Goal: Communication & Community: Answer question/provide support

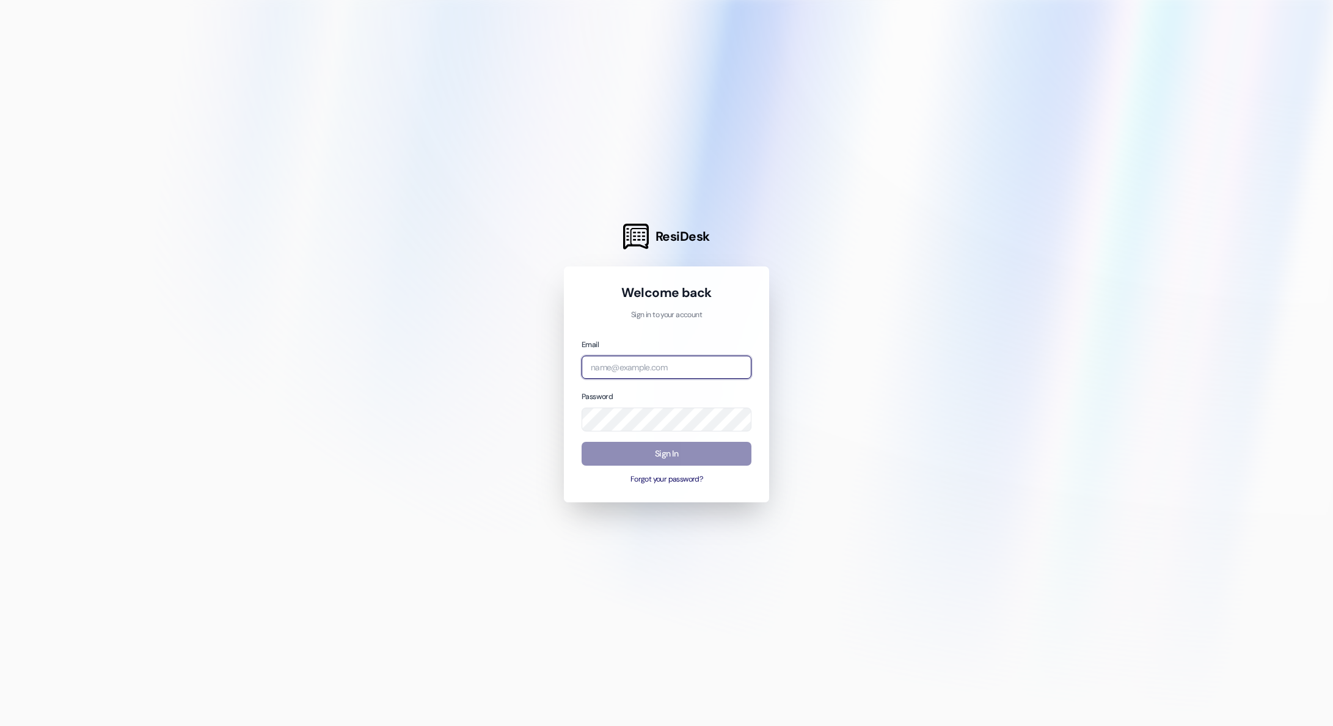
type input "[PERSON_NAME][EMAIL_ADDRESS][PERSON_NAME][DOMAIN_NAME]"
click at [622, 448] on button "Sign In" at bounding box center [667, 454] width 170 height 24
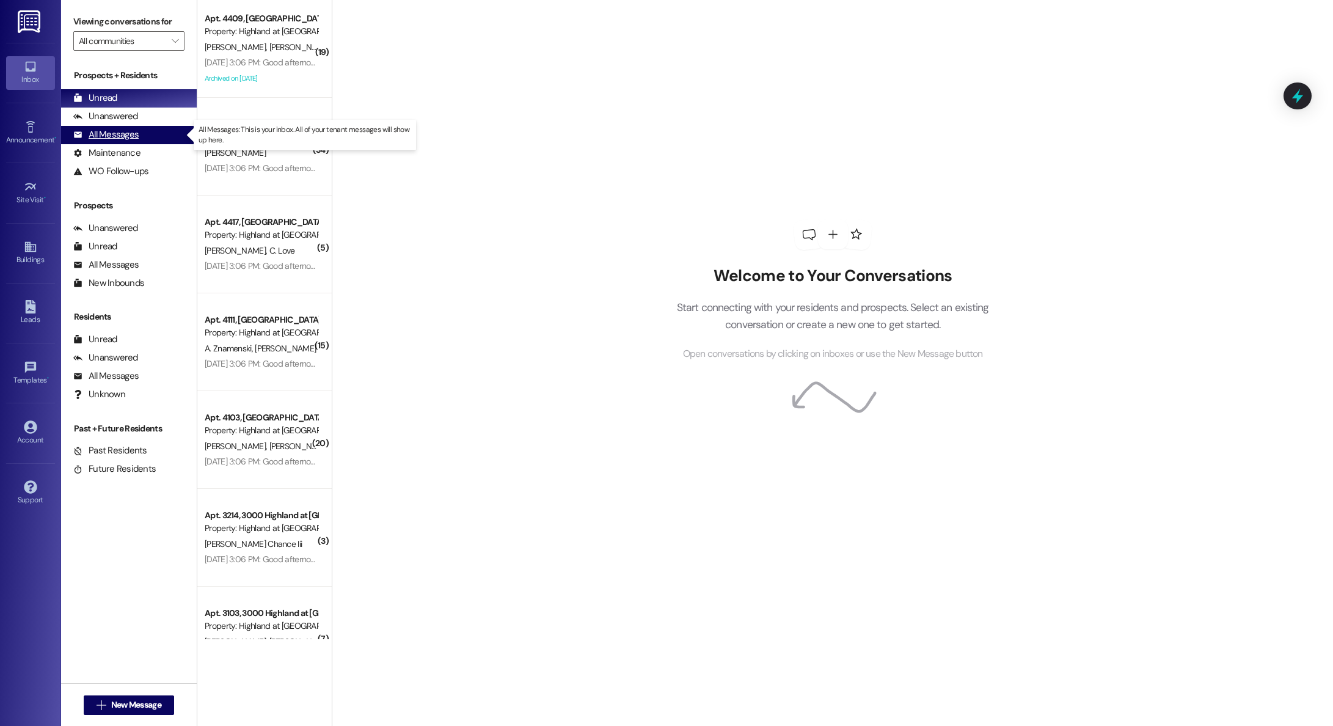
click at [117, 136] on div "All Messages" at bounding box center [105, 134] width 65 height 13
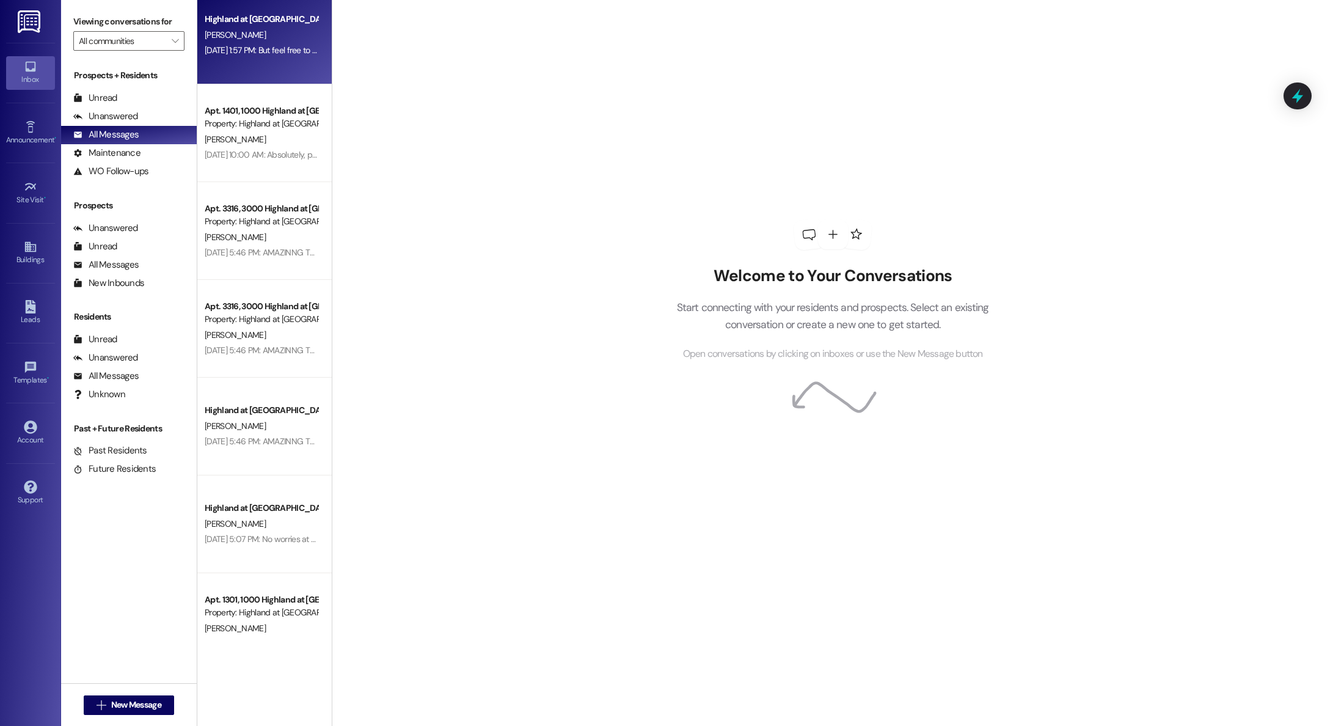
click at [218, 80] on div "Highland at [GEOGRAPHIC_DATA] [PERSON_NAME] [DATE] 1:57 PM: But feel free to vi…" at bounding box center [264, 319] width 134 height 639
click at [221, 63] on div "Highland at [GEOGRAPHIC_DATA] [PERSON_NAME] [DATE] 1:57 PM: But feel free to vi…" at bounding box center [264, 33] width 134 height 98
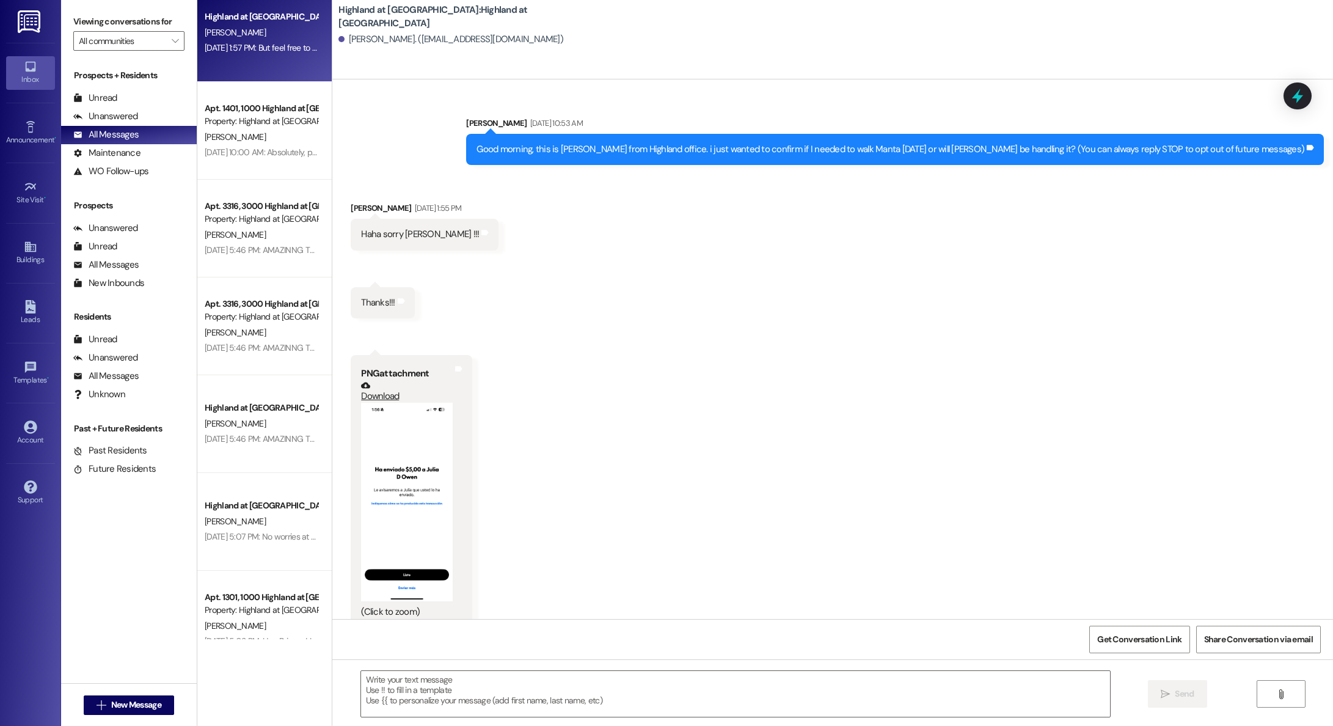
scroll to position [154, 0]
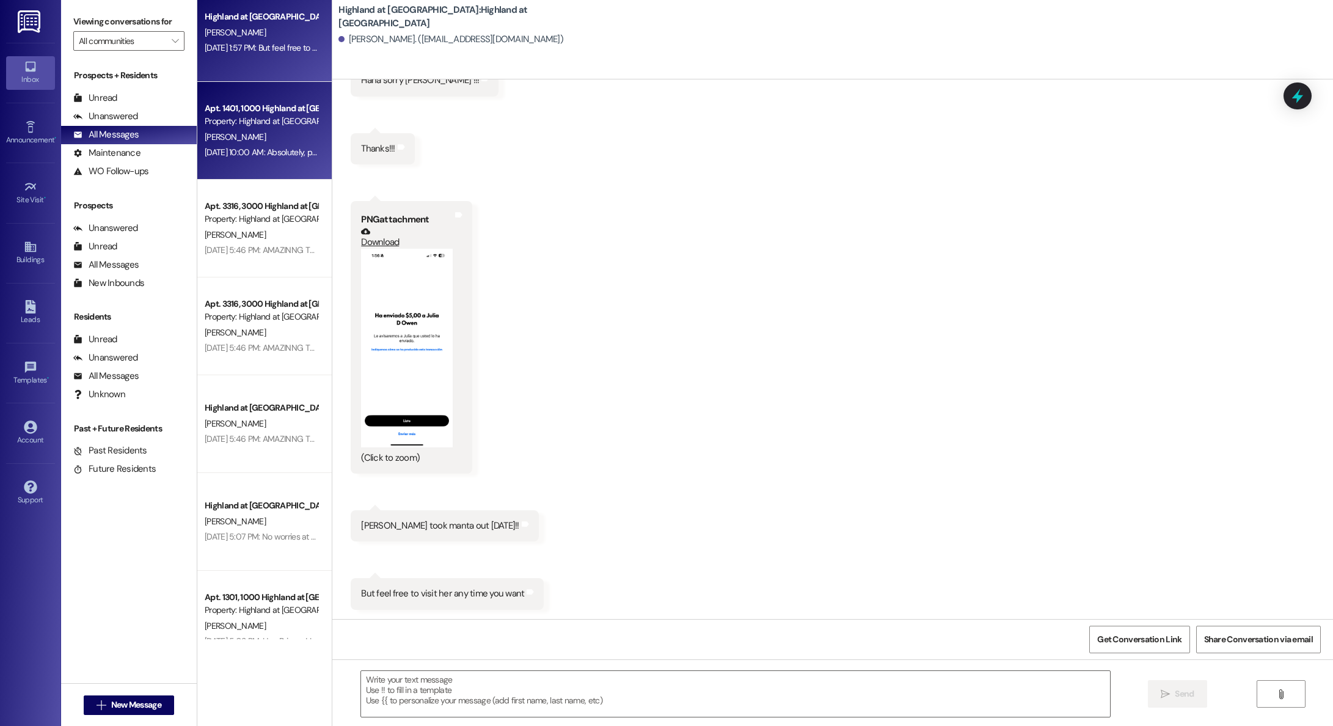
click at [235, 110] on div "Apt. 1401, 1000 Highland at [GEOGRAPHIC_DATA]" at bounding box center [261, 108] width 113 height 13
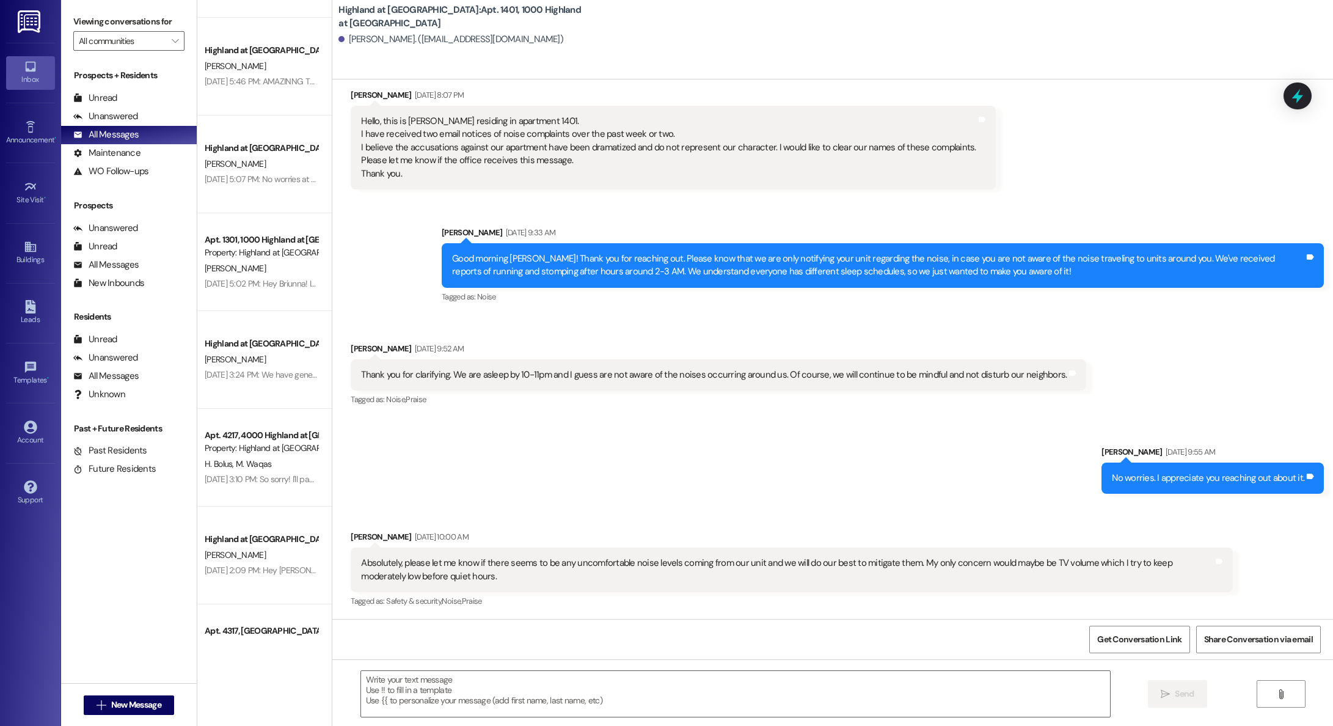
scroll to position [385, 0]
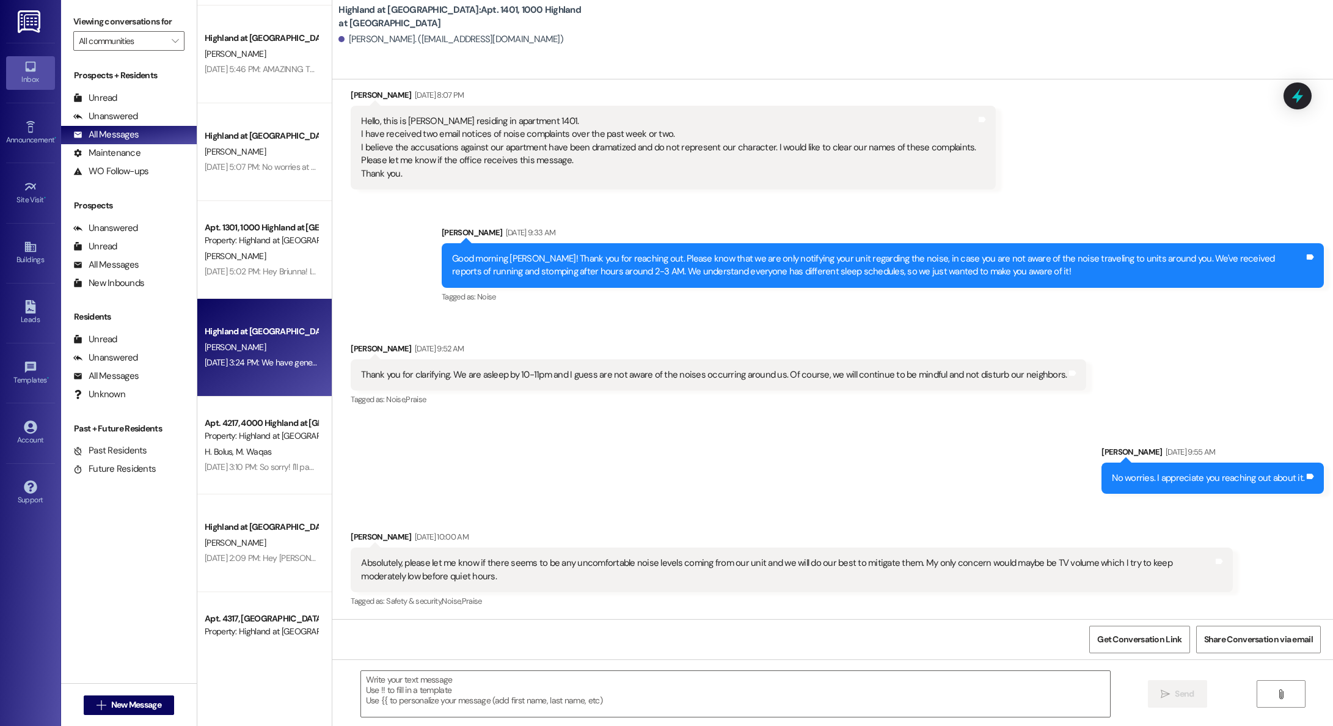
click at [257, 357] on div "[DATE] 3:24 PM: We have generated your lease. [DATE] 3:24 PM: We have generated…" at bounding box center [288, 362] width 167 height 11
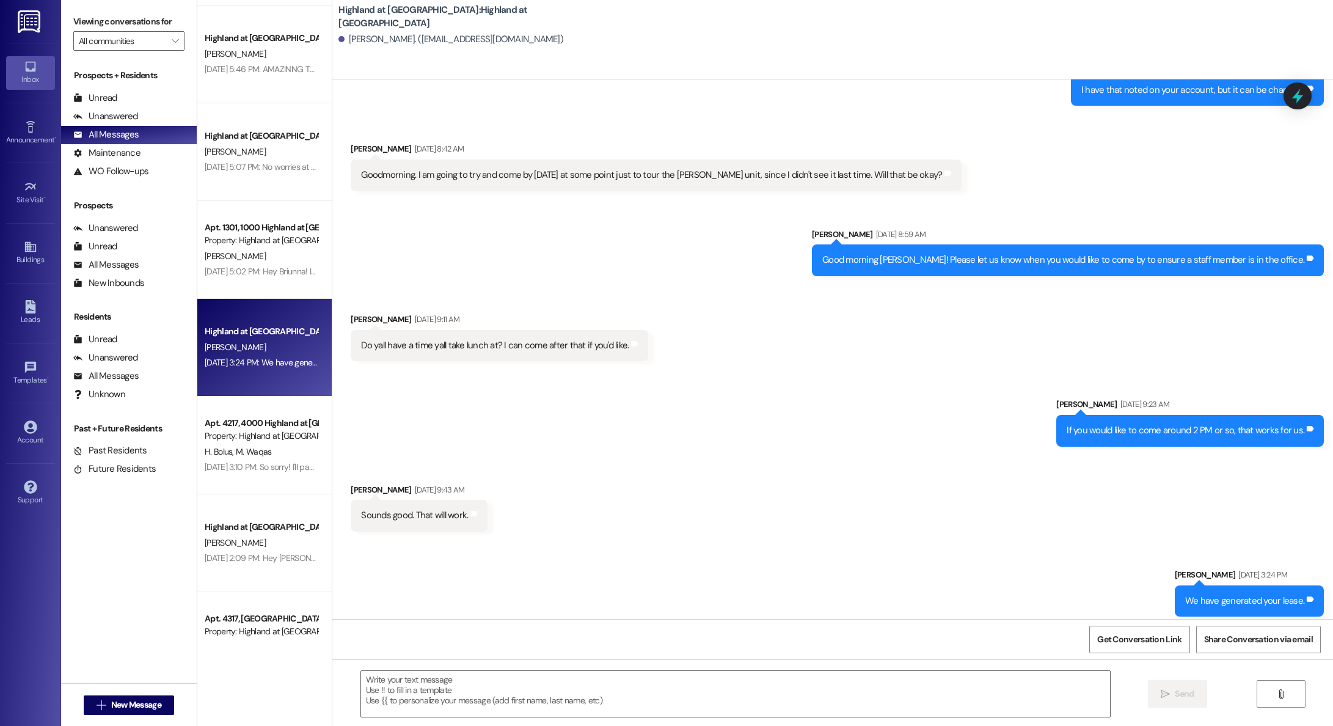
scroll to position [7079, 0]
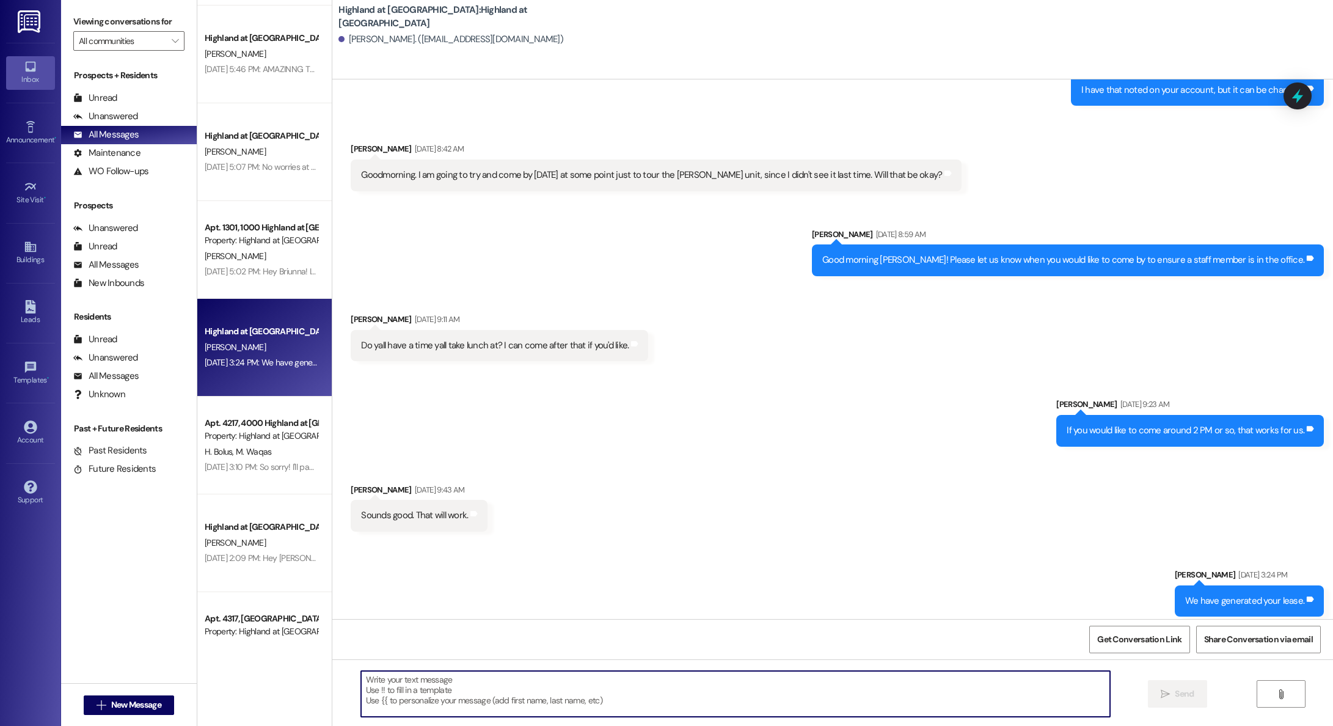
click at [725, 684] on textarea at bounding box center [735, 694] width 749 height 46
type textarea "Good morning, just a friendly reminder that your lease has been generated."
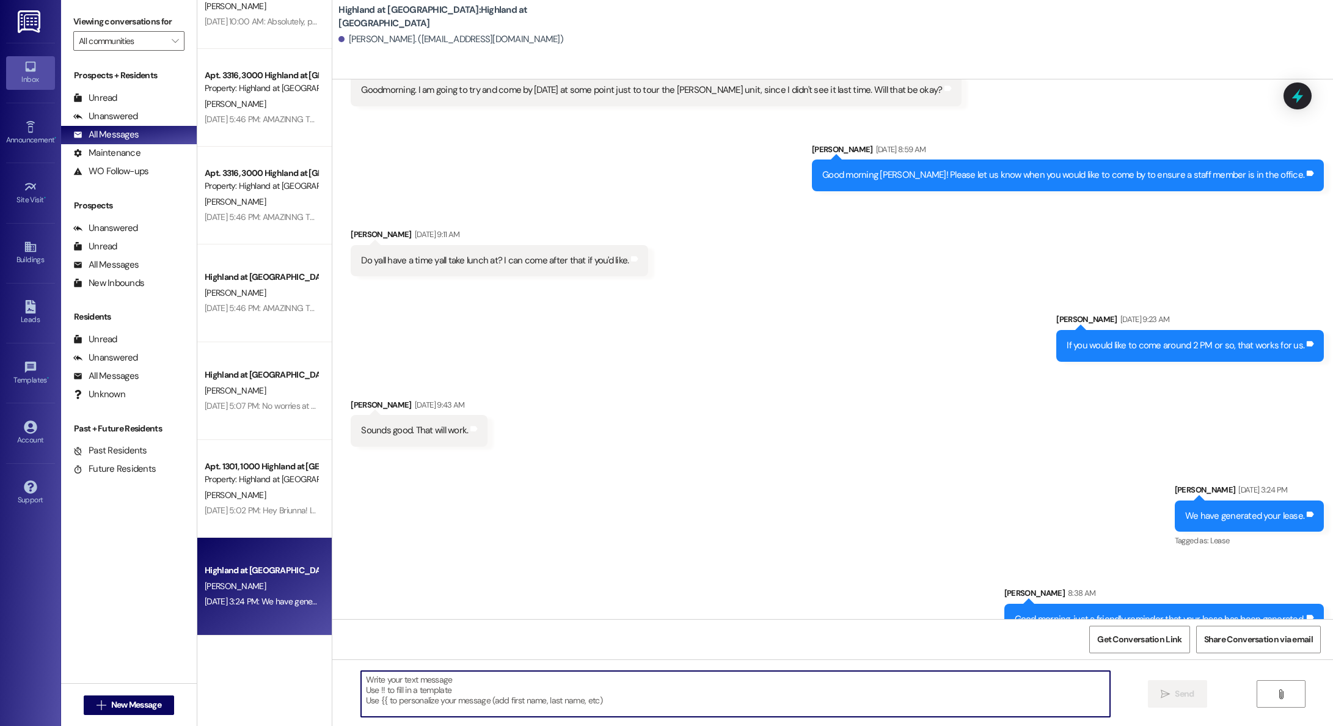
scroll to position [0, 0]
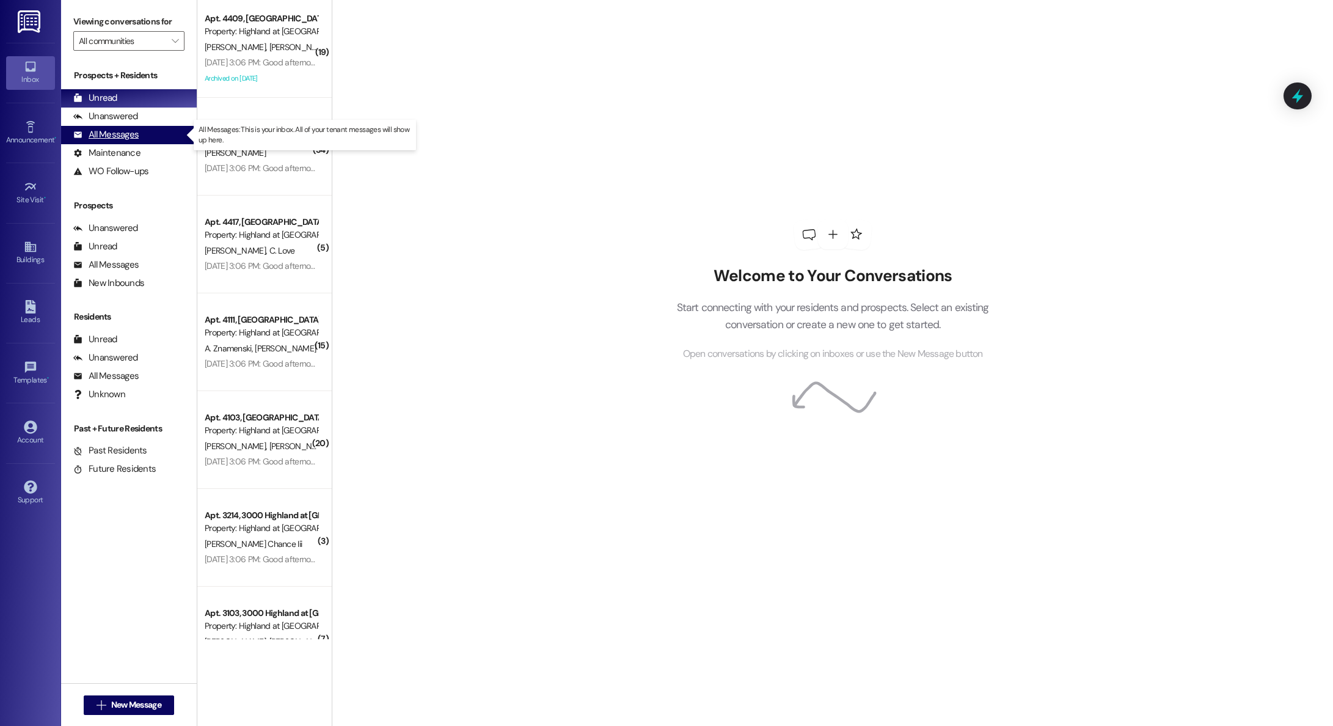
click at [111, 135] on div "All Messages" at bounding box center [105, 134] width 65 height 13
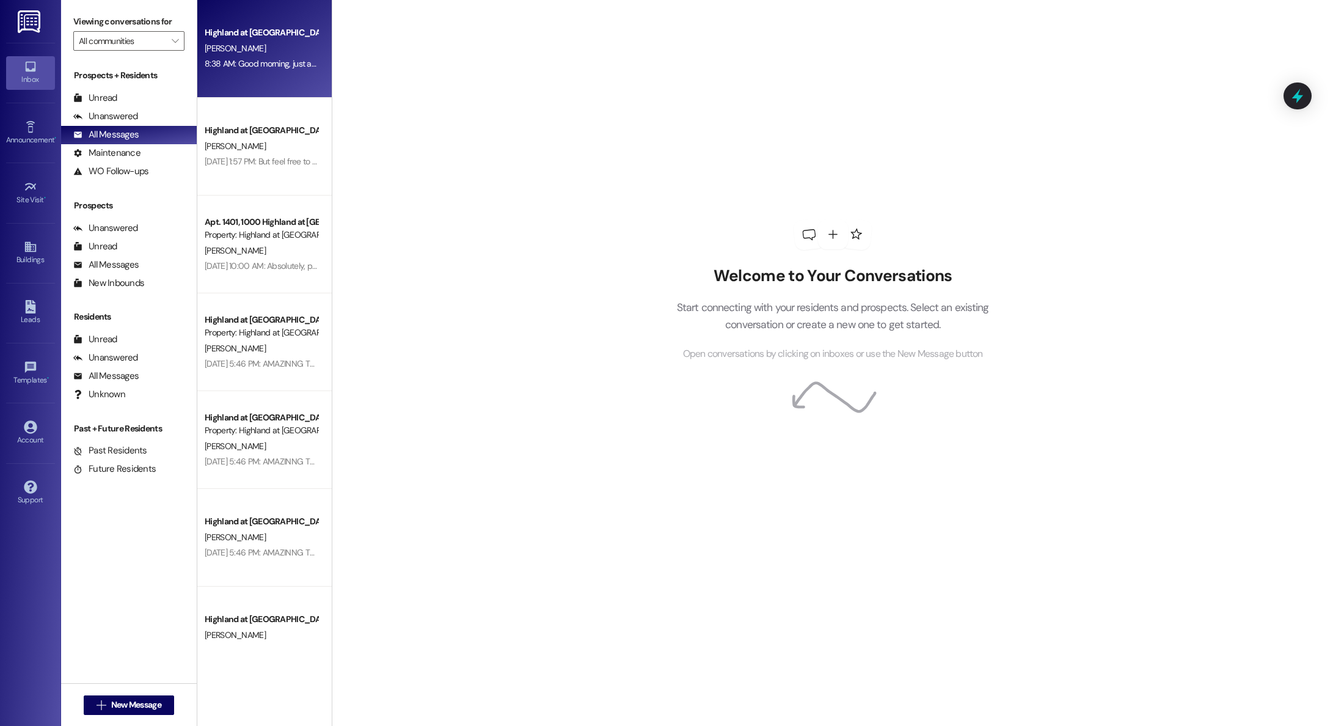
click at [241, 78] on div "Highland at Spring Hill Prospect M. Nargassans 8:38 AM: Good morning, just a fr…" at bounding box center [264, 49] width 134 height 98
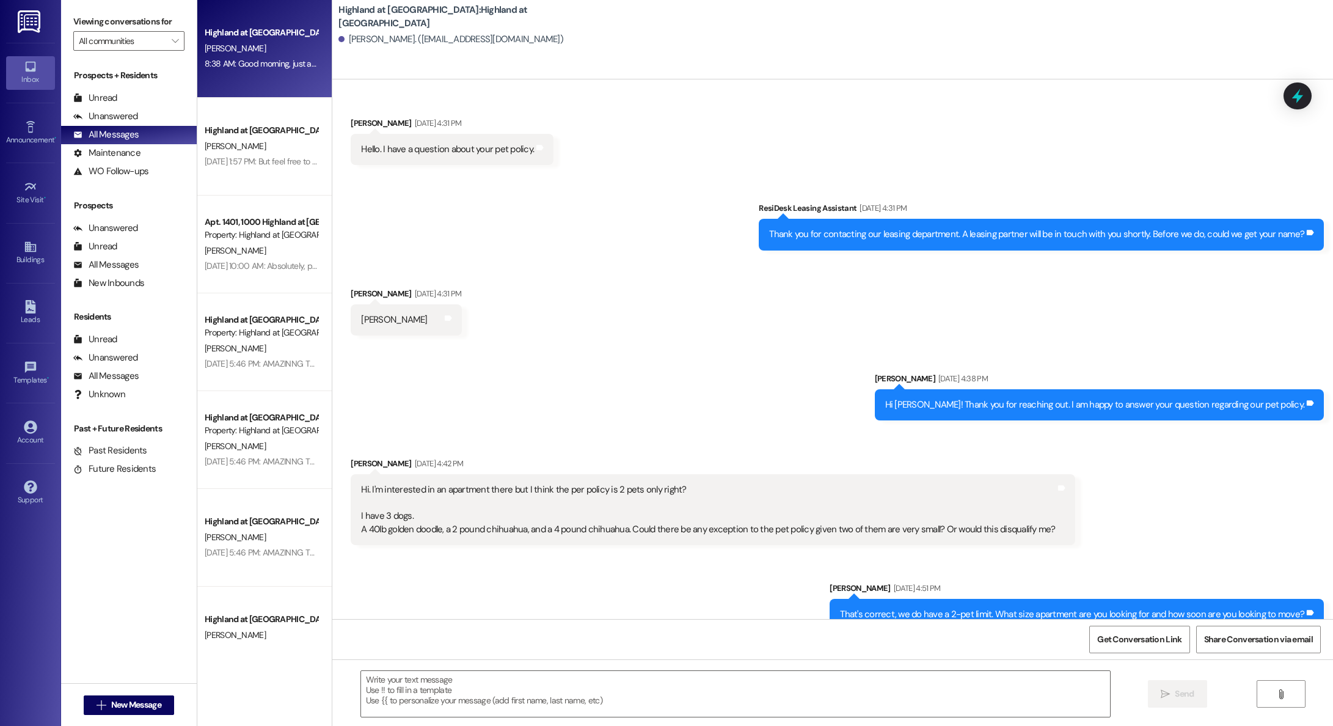
scroll to position [7182, 0]
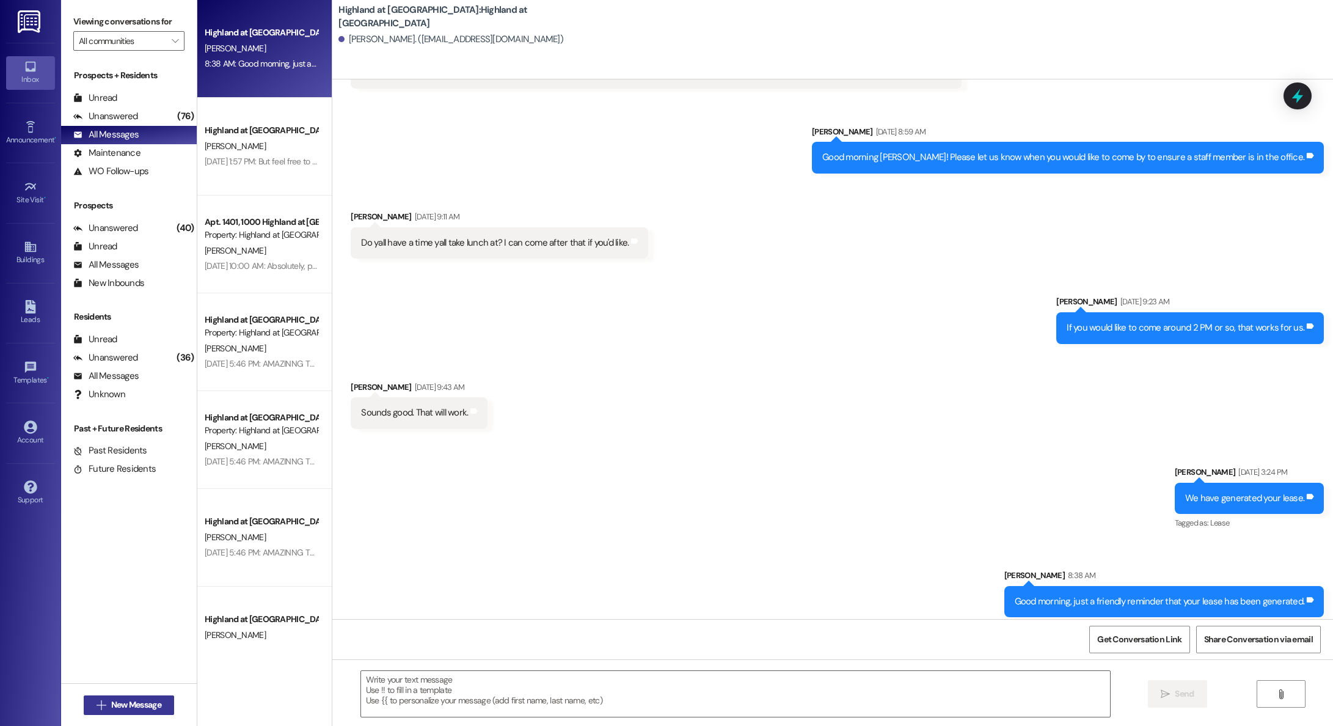
click at [136, 710] on span "New Message" at bounding box center [136, 704] width 50 height 13
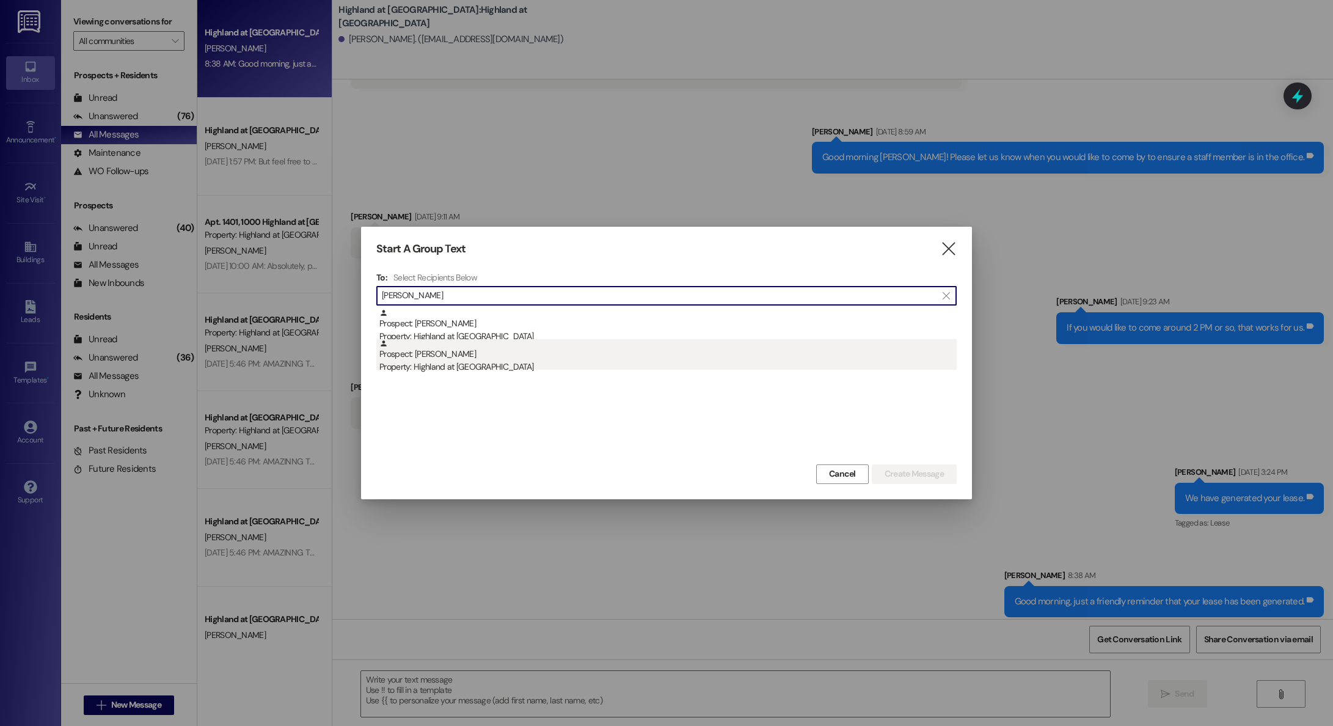
type input "billy"
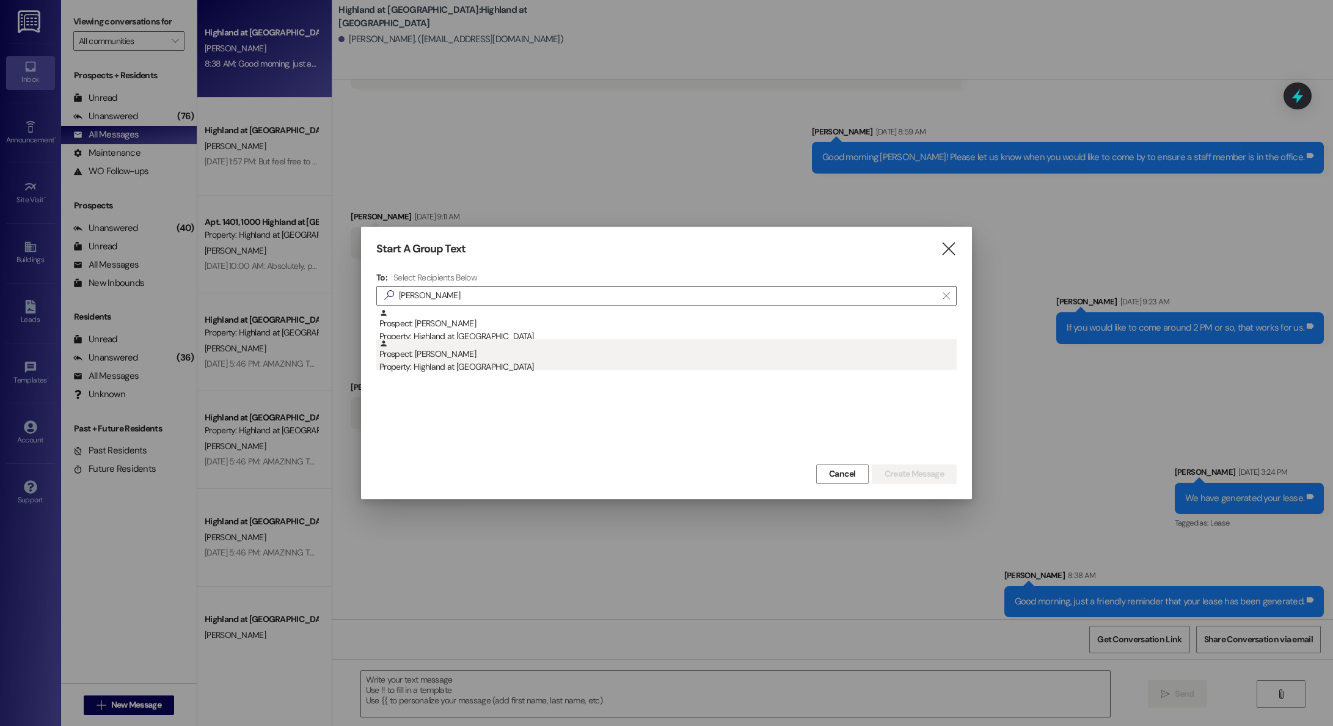
click at [439, 355] on div "Prospect: Billy Hartman Property: Highland at Spring Hill" at bounding box center [667, 356] width 577 height 35
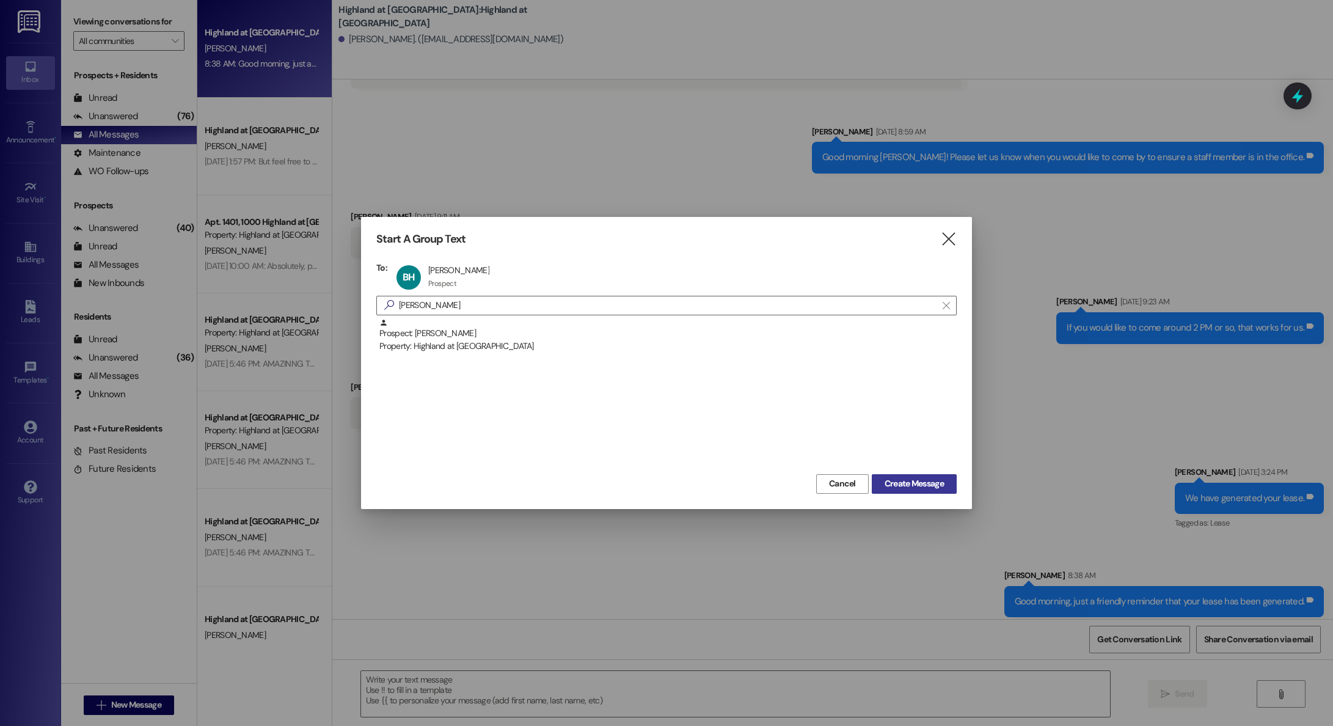
click at [914, 478] on span "Create Message" at bounding box center [914, 483] width 59 height 13
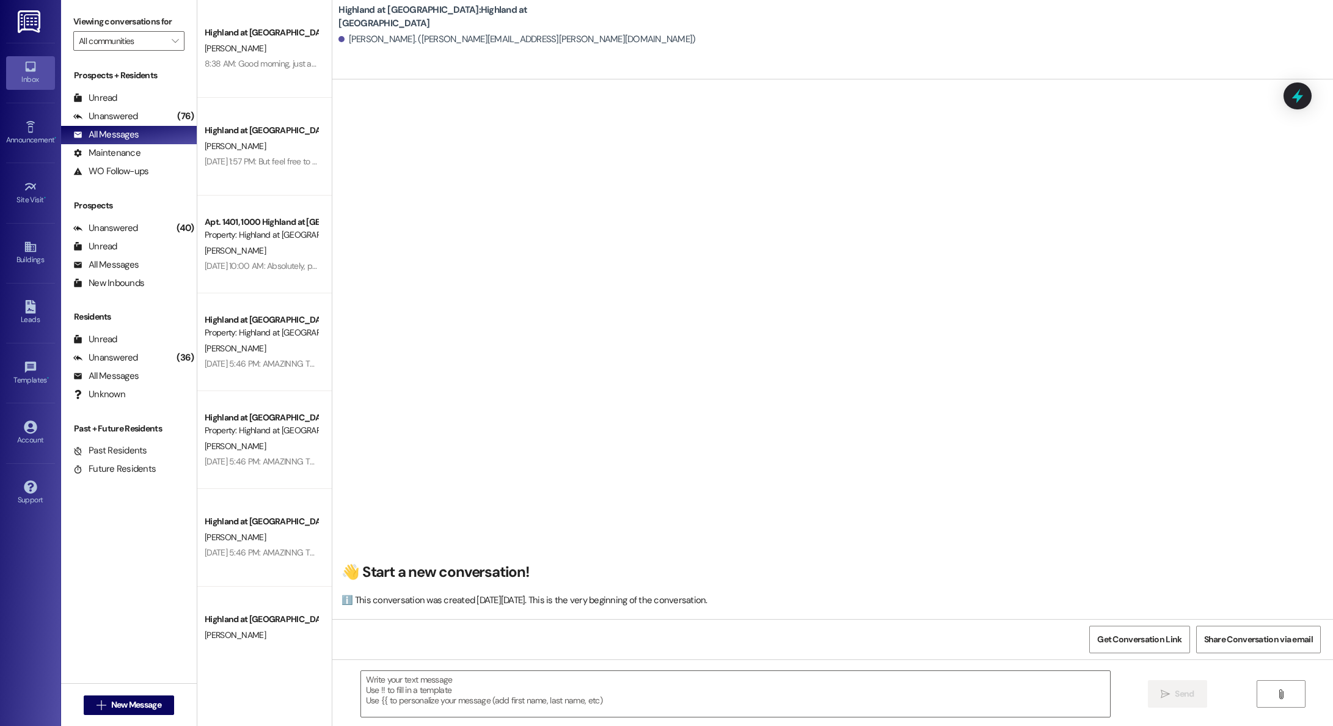
click at [753, 696] on textarea at bounding box center [735, 694] width 749 height 46
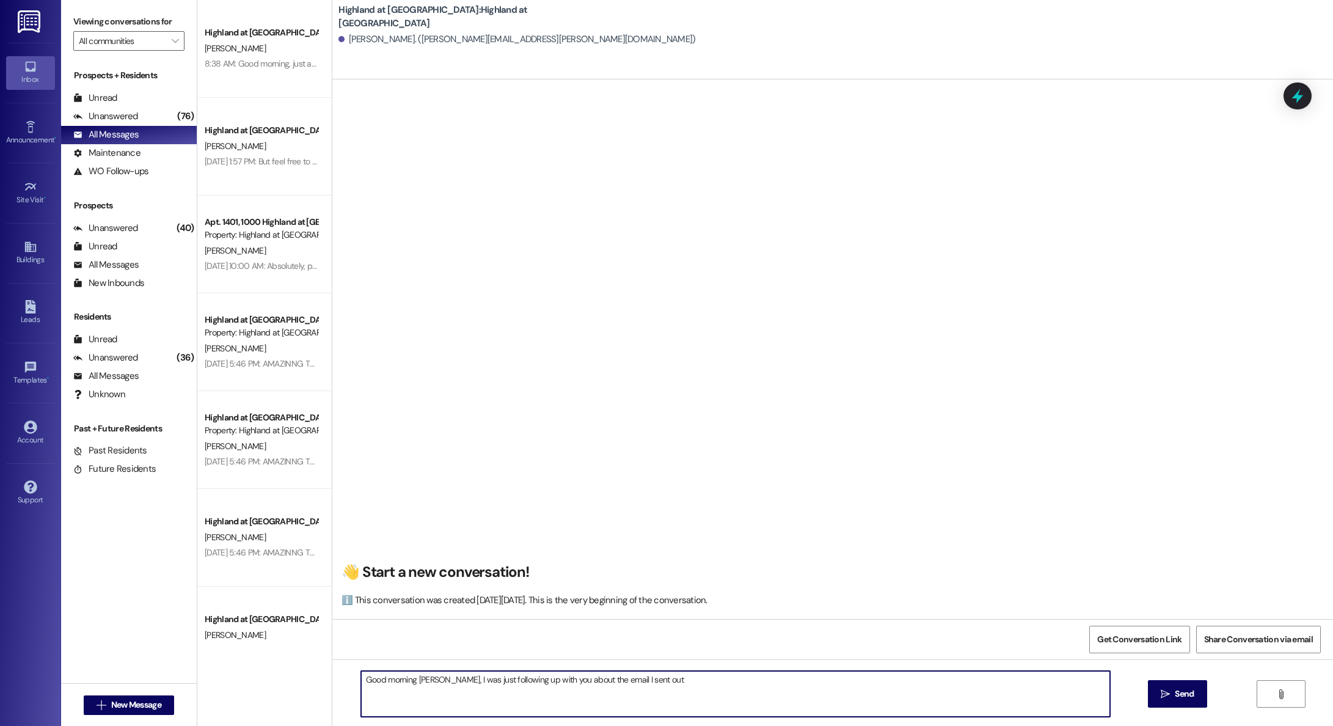
type textarea "Good morning Mr. Hartman, I was just following up with you about the email I se…"
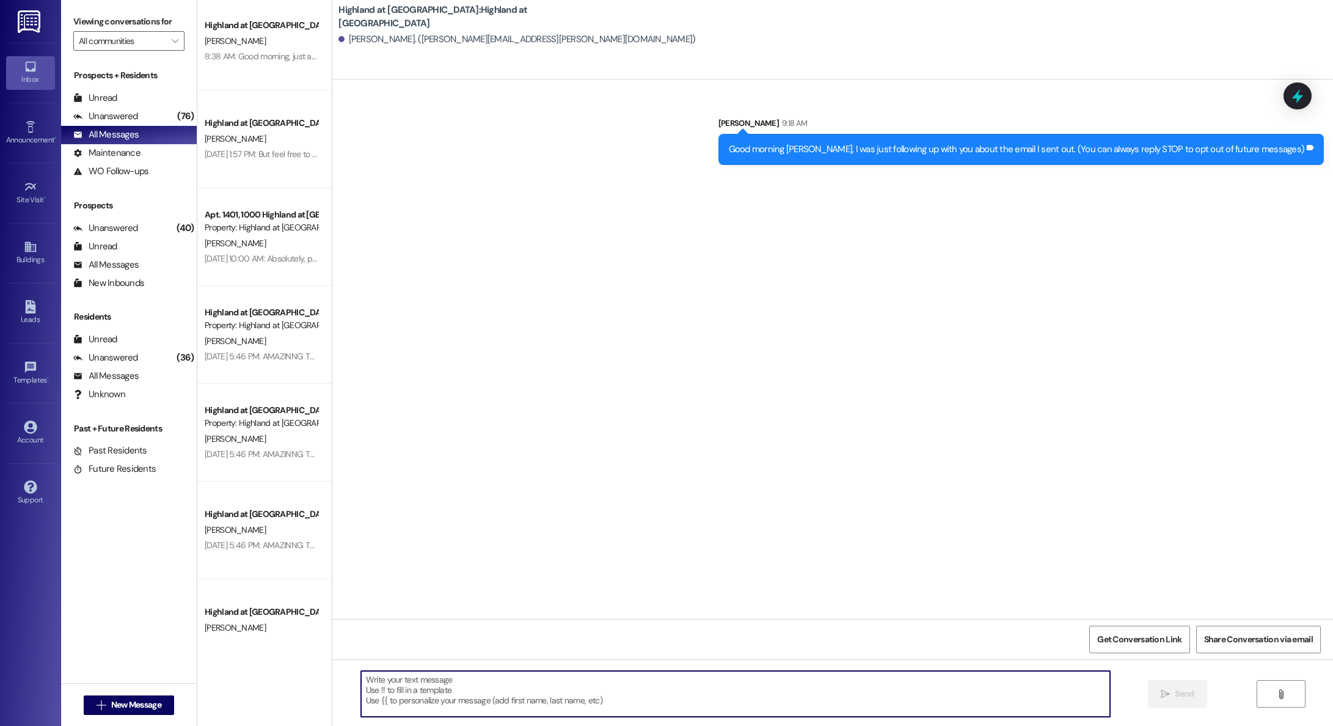
scroll to position [5, 0]
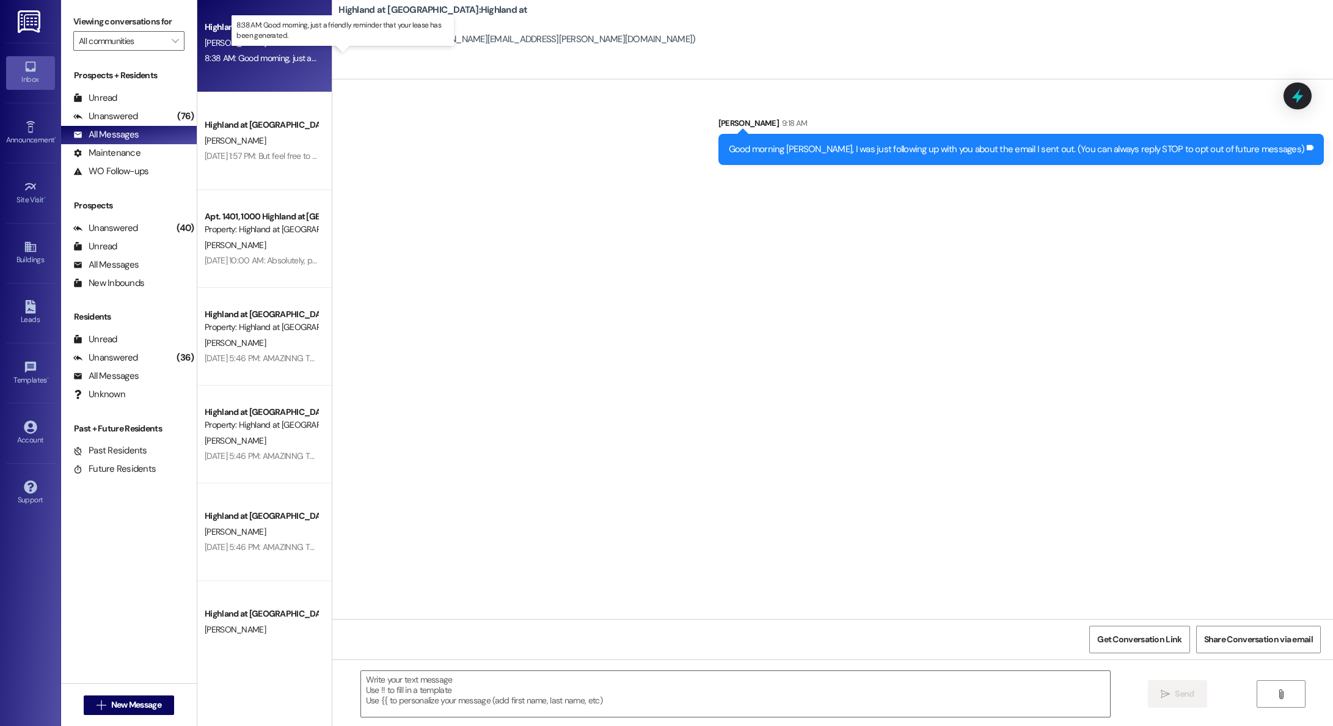
click at [245, 57] on div "8:38 AM: Good morning, just a friendly reminder that your lease has been genera…" at bounding box center [354, 58] width 299 height 11
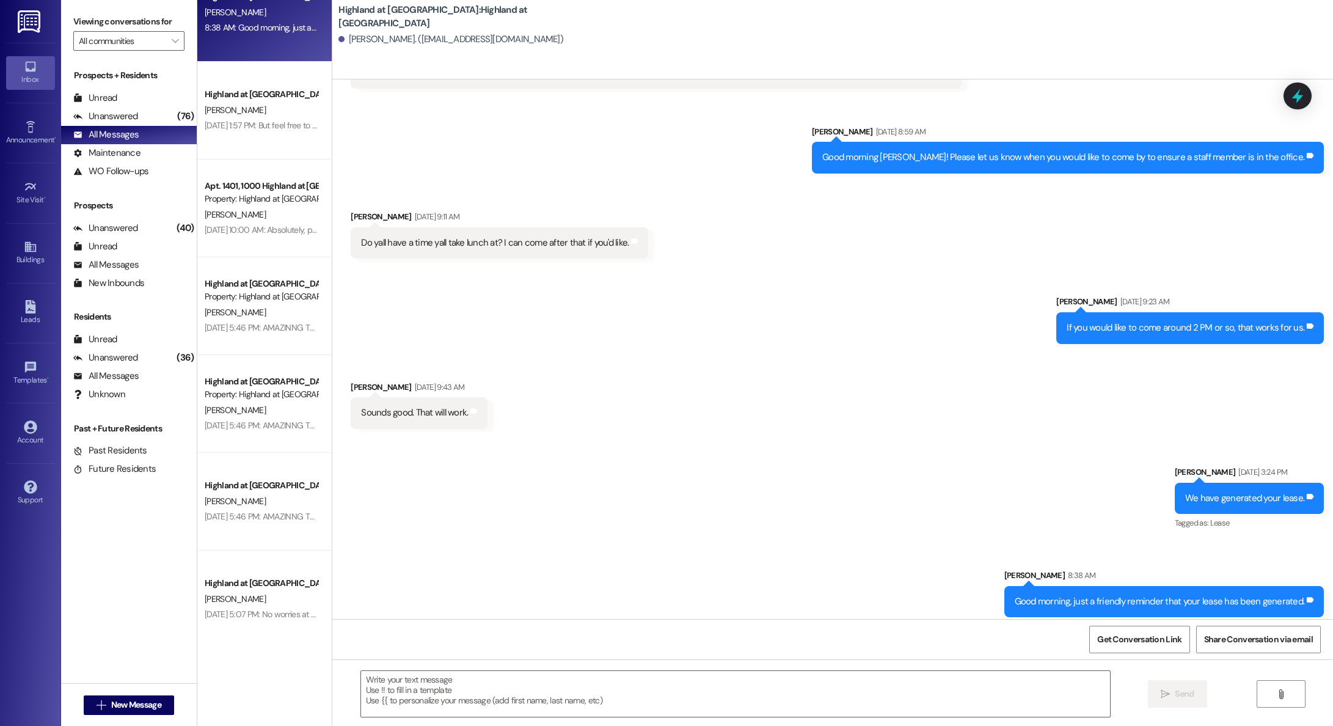
scroll to position [37, 0]
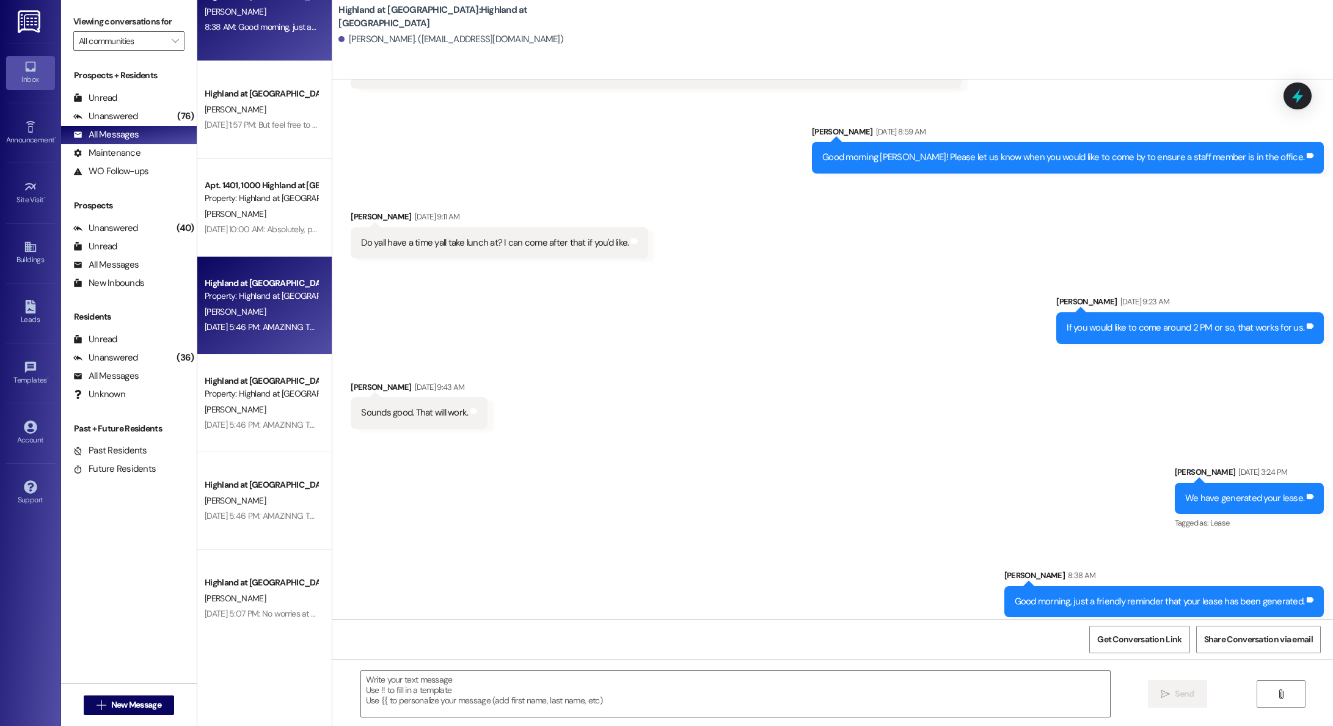
click at [239, 304] on div "[PERSON_NAME]" at bounding box center [260, 311] width 115 height 15
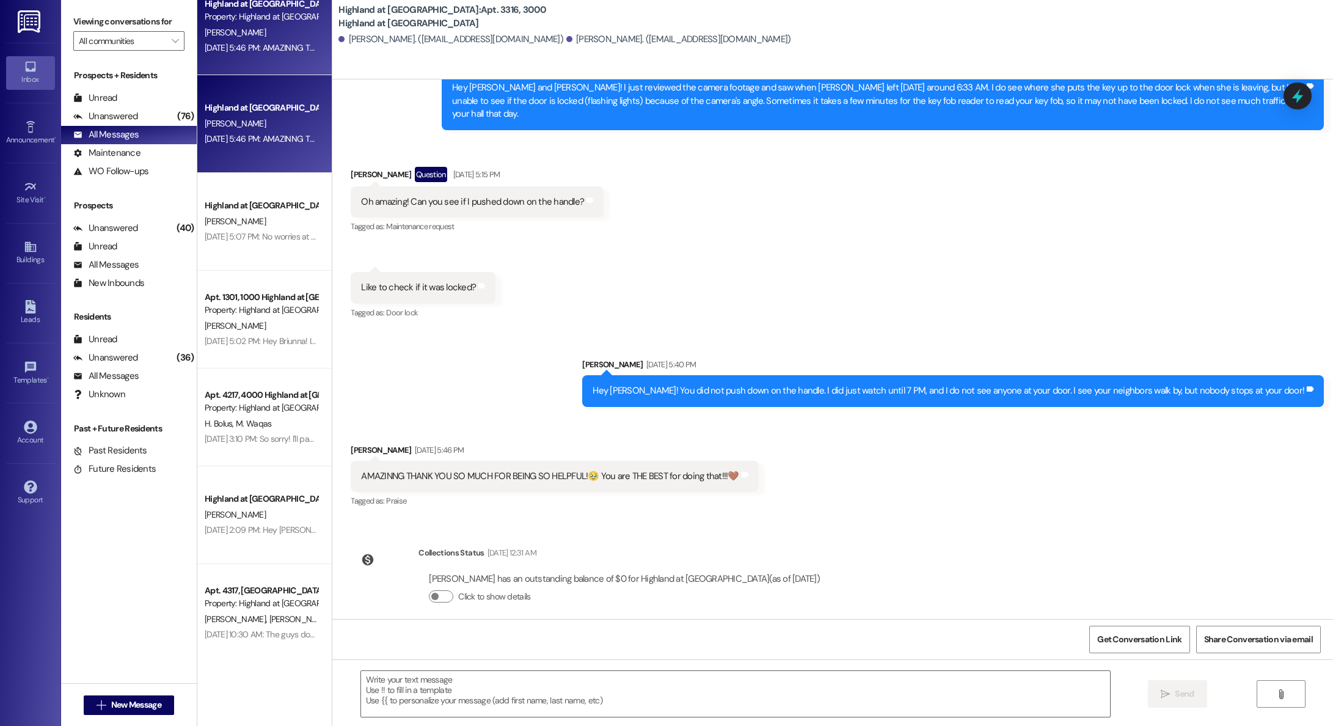
scroll to position [417, 0]
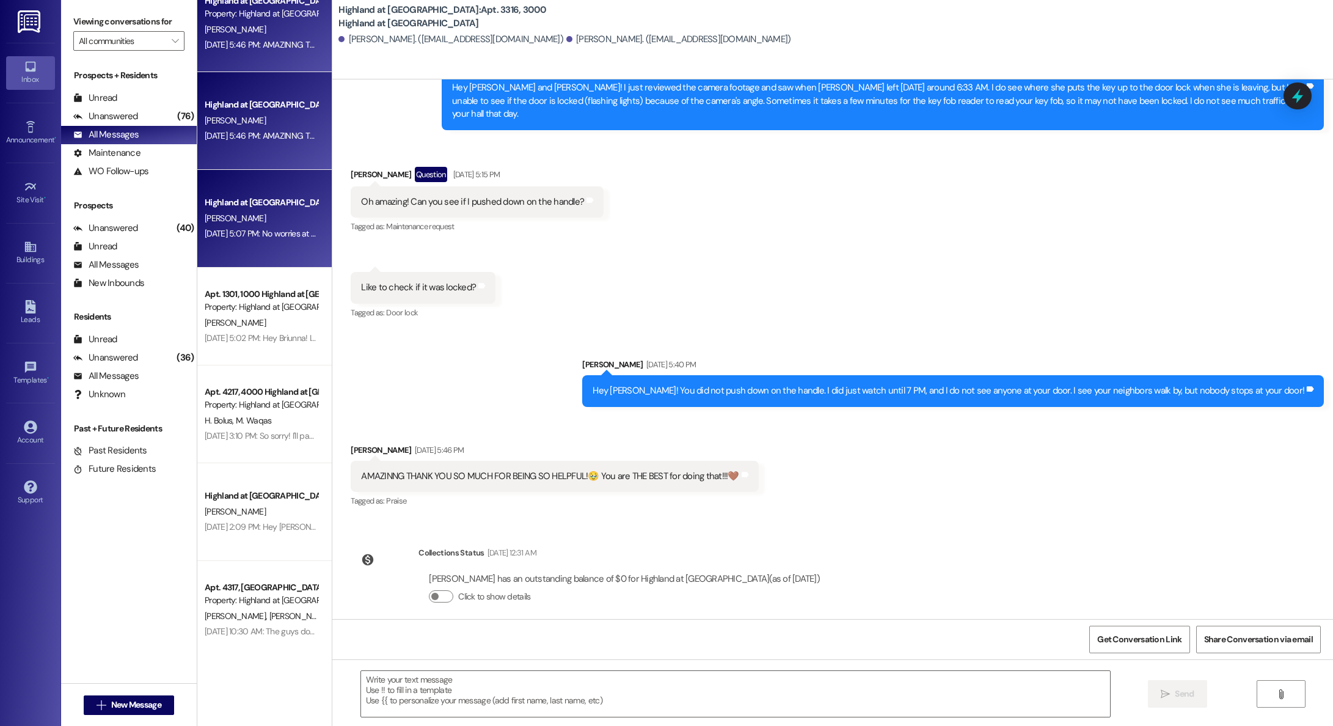
click at [264, 217] on div "[PERSON_NAME]" at bounding box center [260, 218] width 115 height 15
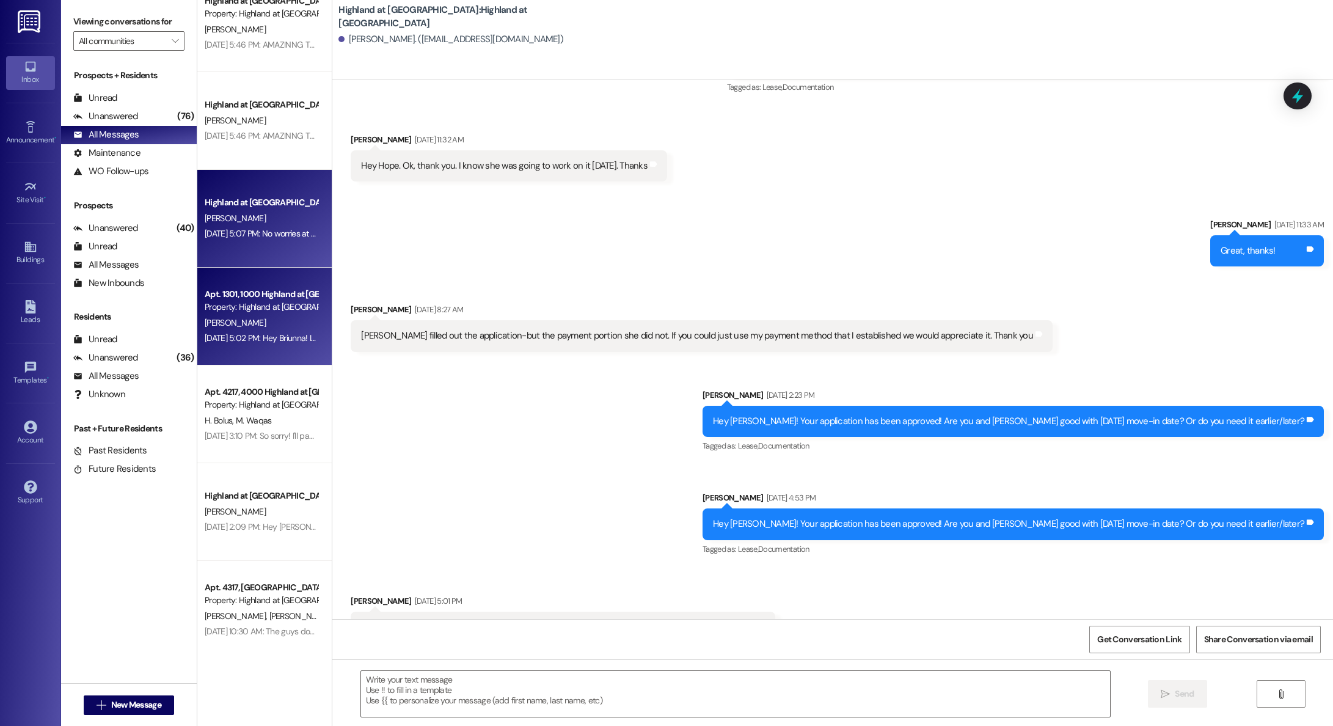
click at [252, 333] on div "Sep 04, 2025 at 5:02 PM: Hey Briunna! It was a pleasure speaking to you. Here i…" at bounding box center [467, 337] width 525 height 11
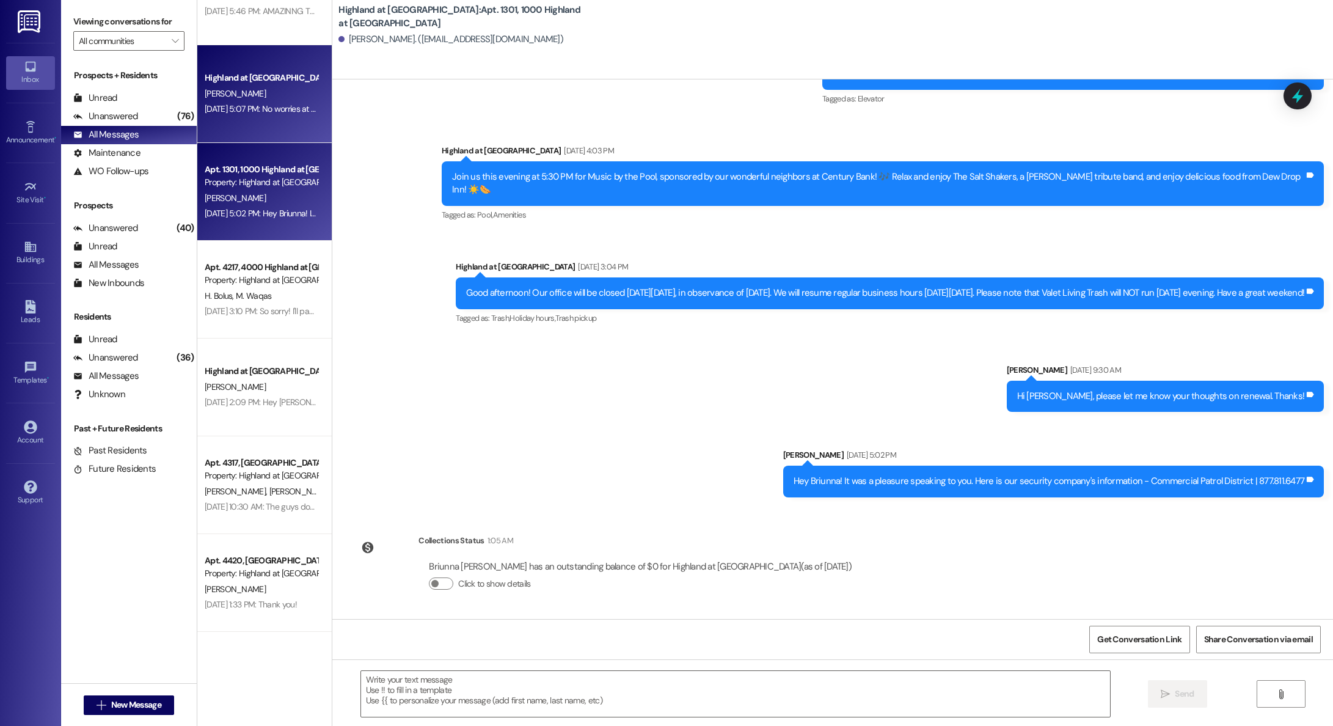
scroll to position [545, 0]
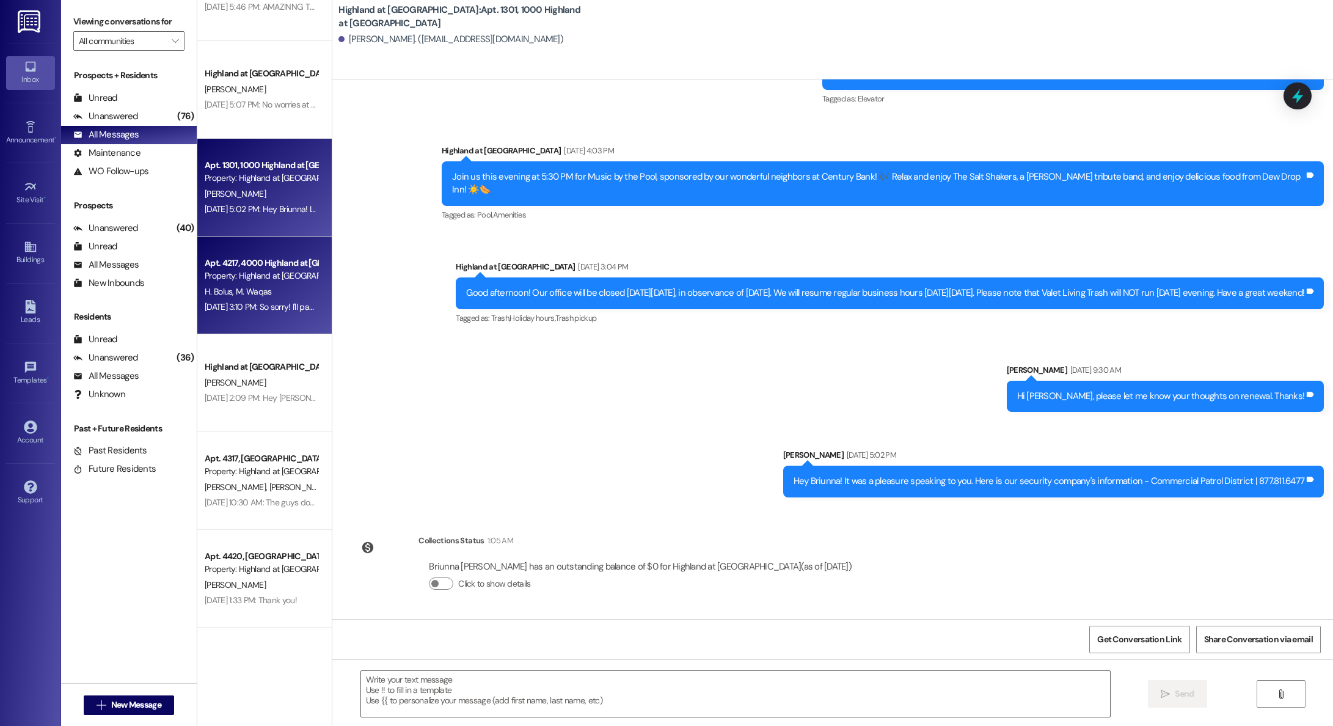
click at [247, 298] on div "H. Bolus M. Waqas" at bounding box center [260, 291] width 115 height 15
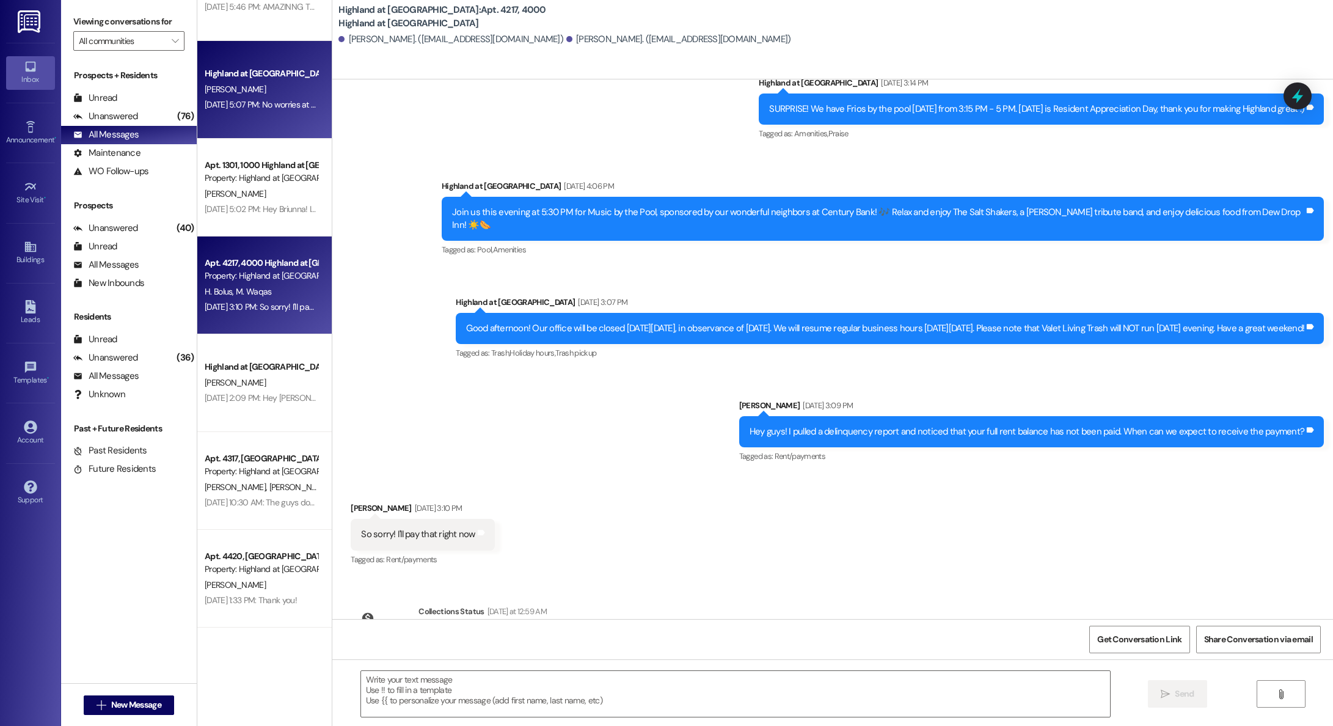
scroll to position [0, 0]
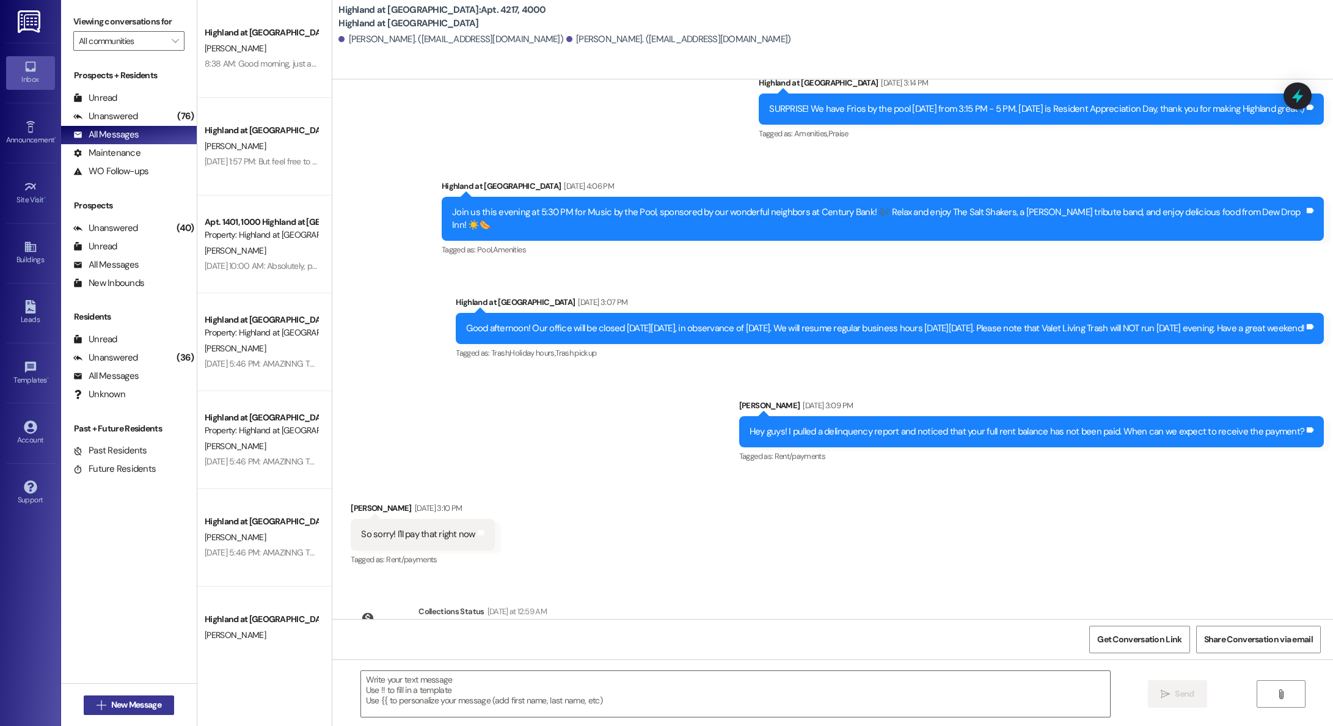
click at [136, 703] on span "New Message" at bounding box center [136, 704] width 50 height 13
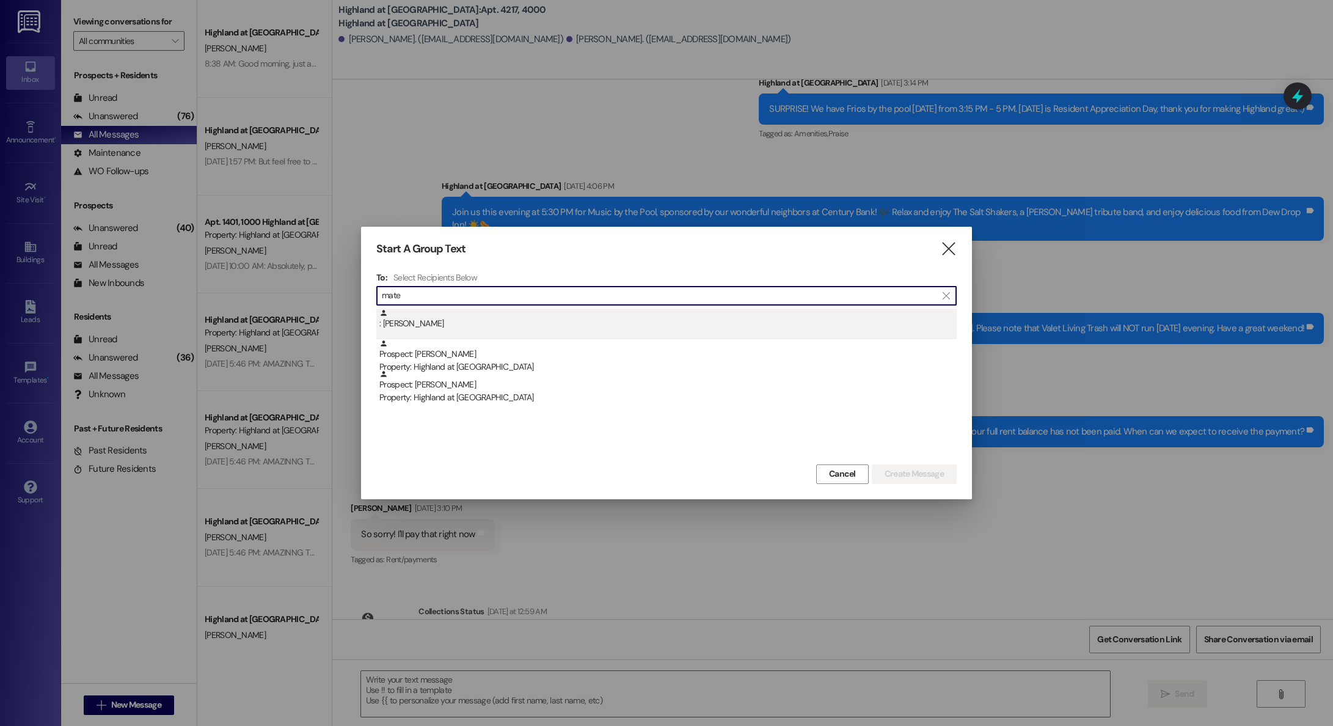
type input "mate"
click at [404, 326] on div ": Máté Kalapos" at bounding box center [667, 318] width 577 height 21
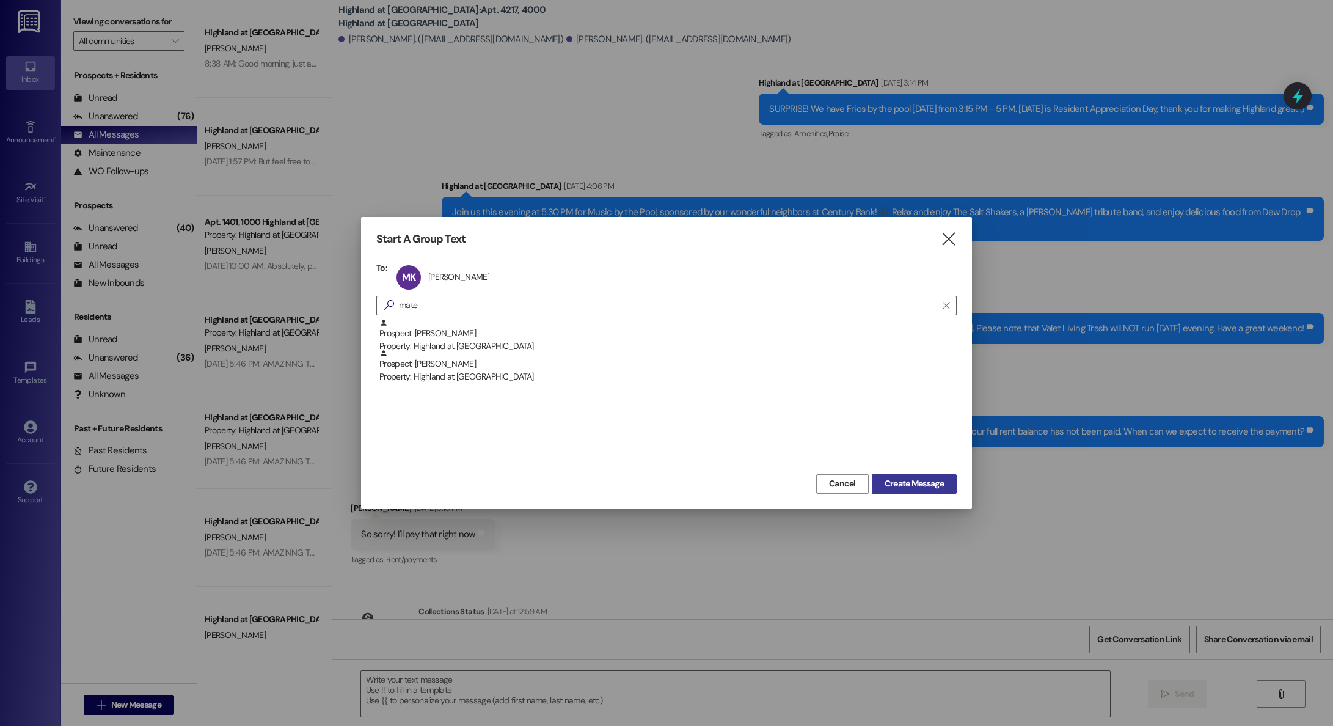
click at [919, 484] on span "Create Message" at bounding box center [914, 483] width 59 height 13
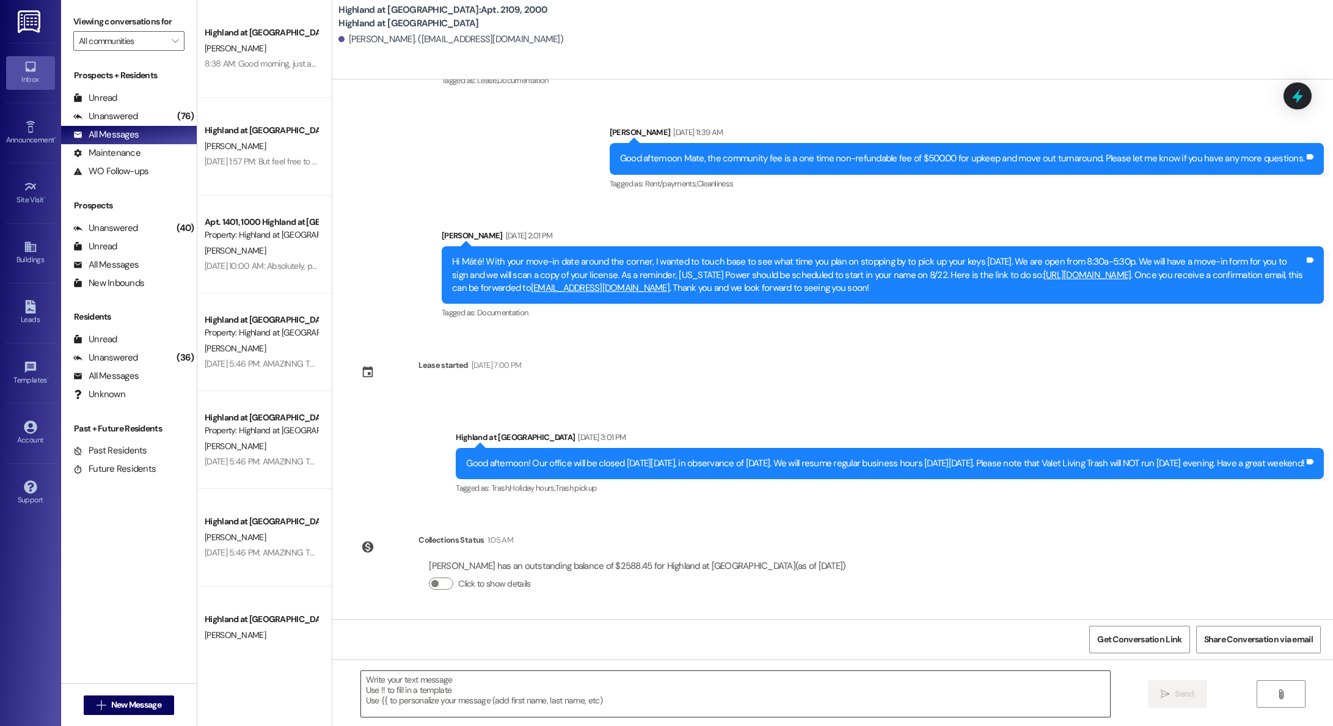
scroll to position [505, 0]
drag, startPoint x: 453, startPoint y: 691, endPoint x: 816, endPoint y: 643, distance: 366.6
click at [456, 691] on textarea at bounding box center [735, 694] width 749 height 46
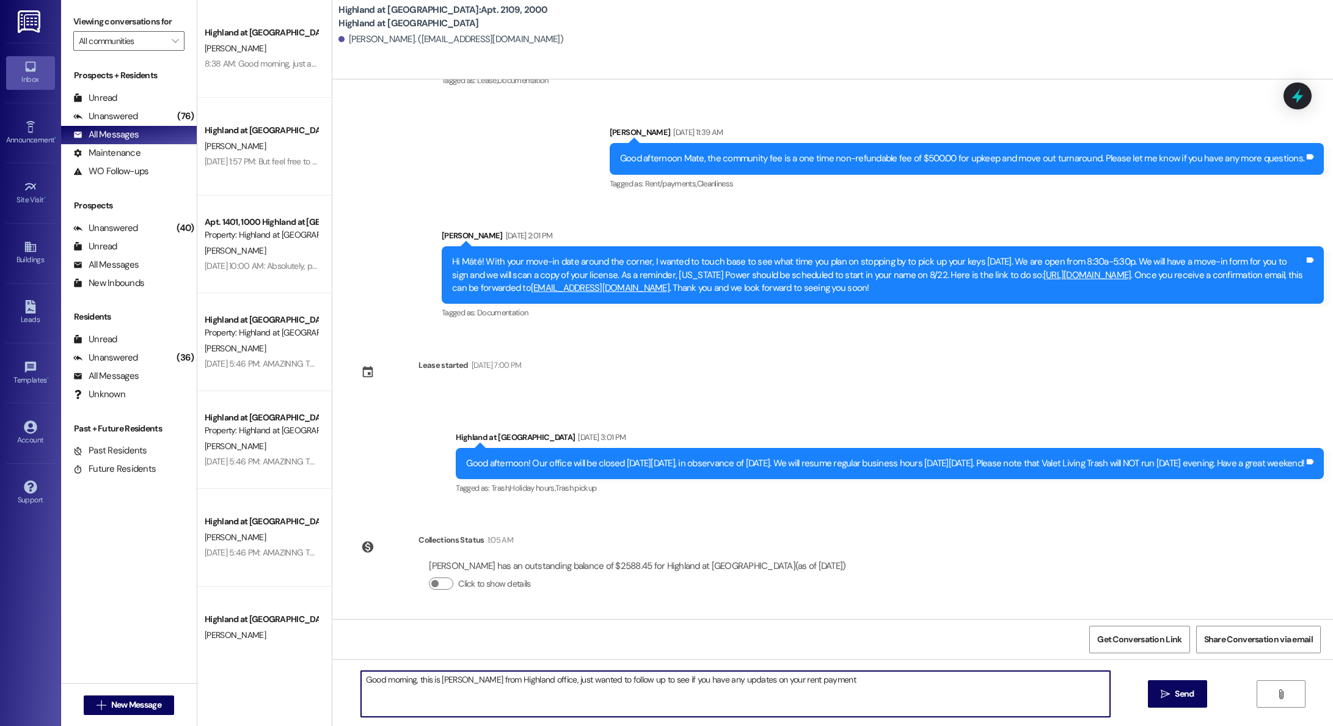
type textarea "Good morning, this is Annie from Highland office, just wanted to follow up to s…"
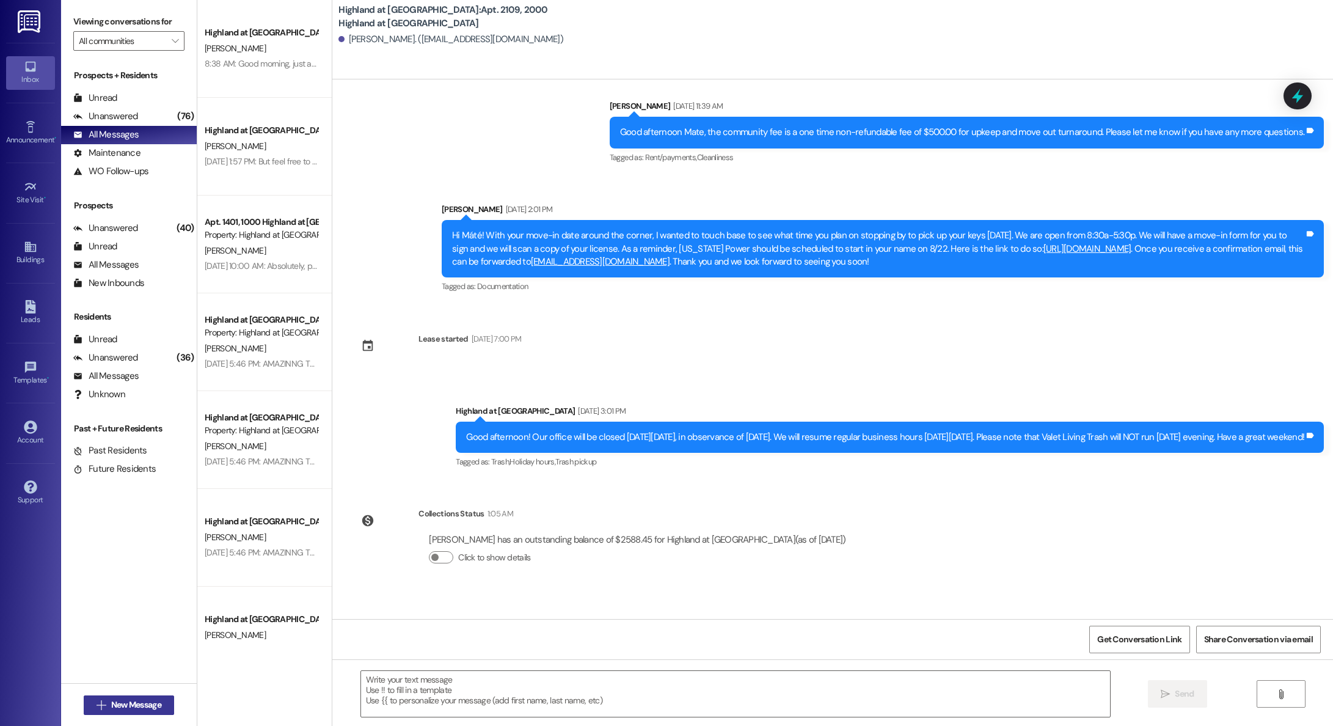
click at [111, 707] on span "New Message" at bounding box center [136, 704] width 50 height 13
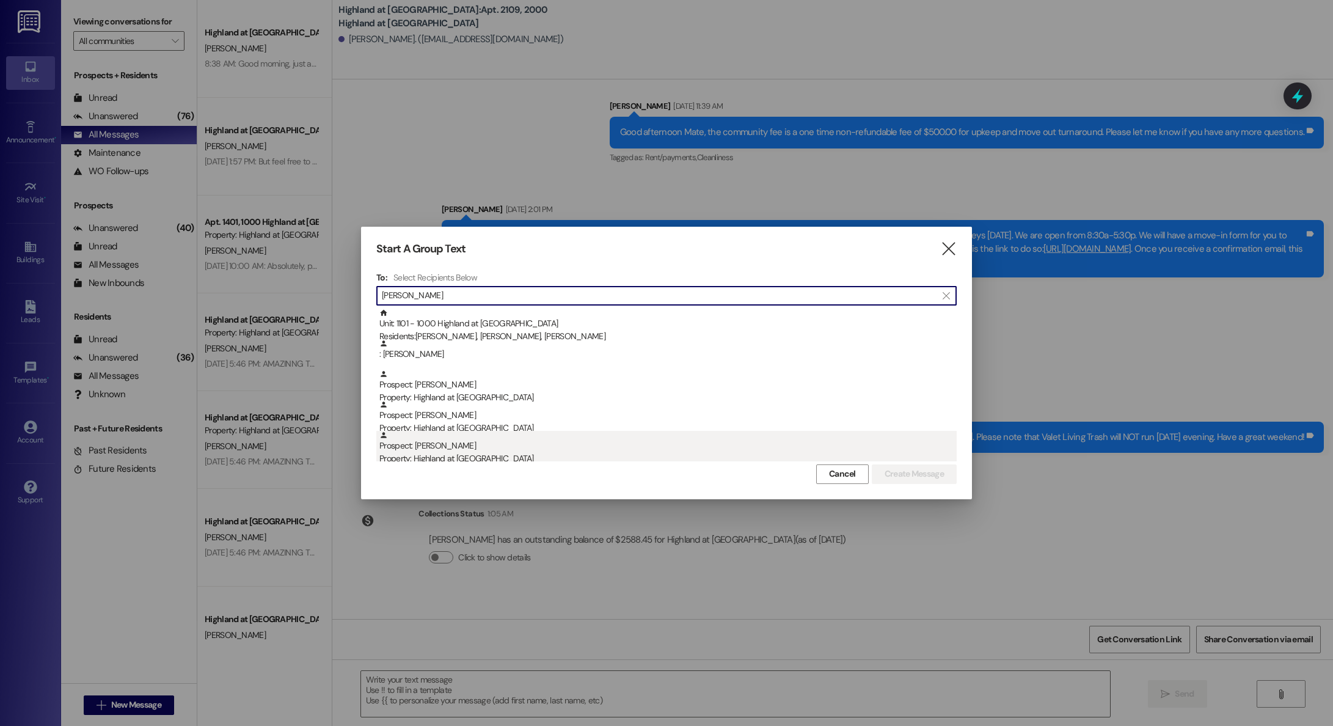
type input "courtney"
click at [434, 447] on div "Prospect: Courtney Kent Property: Highland at Spring Hill" at bounding box center [667, 448] width 577 height 35
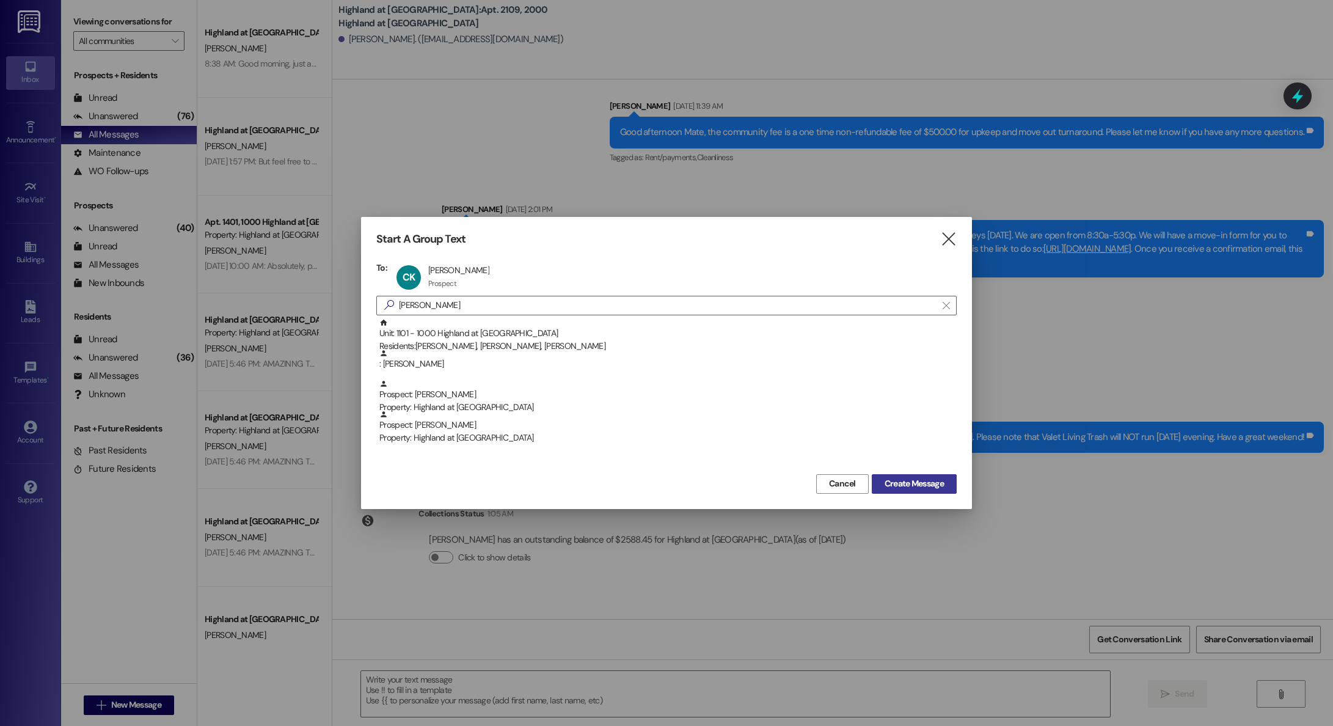
click at [895, 483] on span "Create Message" at bounding box center [914, 483] width 59 height 13
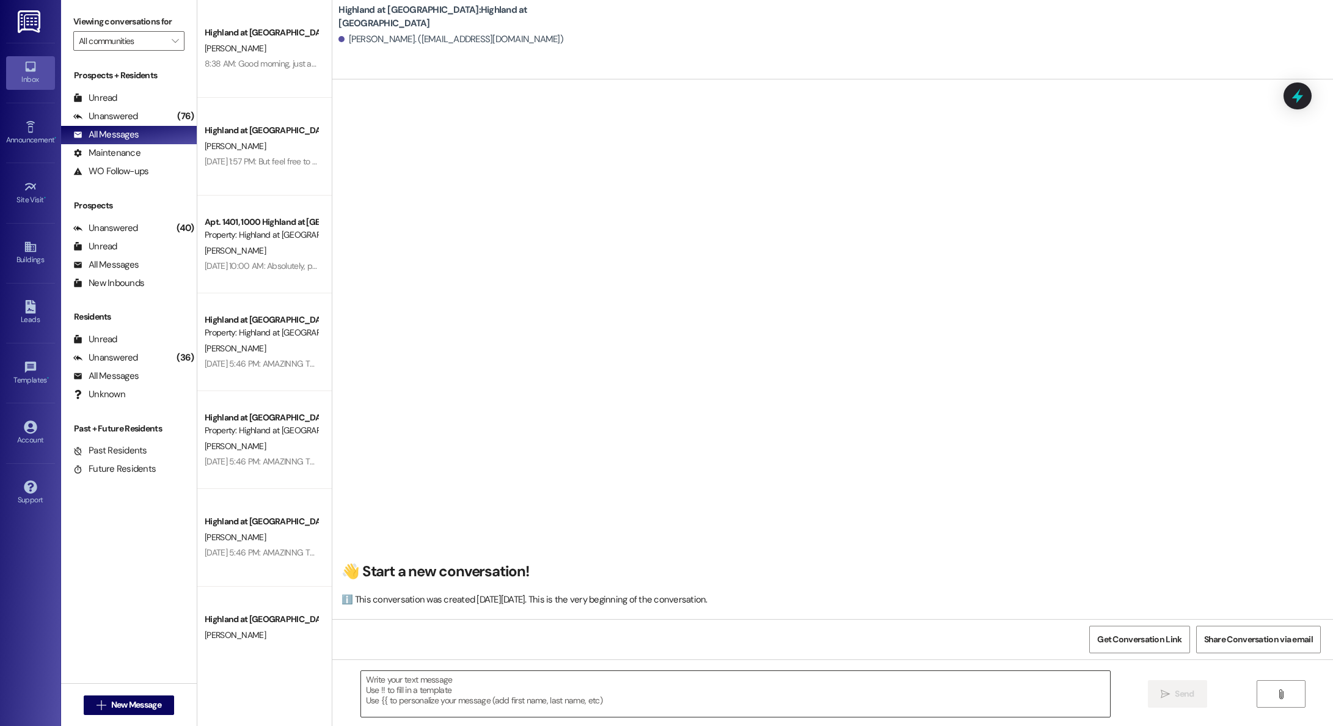
scroll to position [0, 0]
click at [581, 677] on textarea at bounding box center [735, 694] width 749 height 46
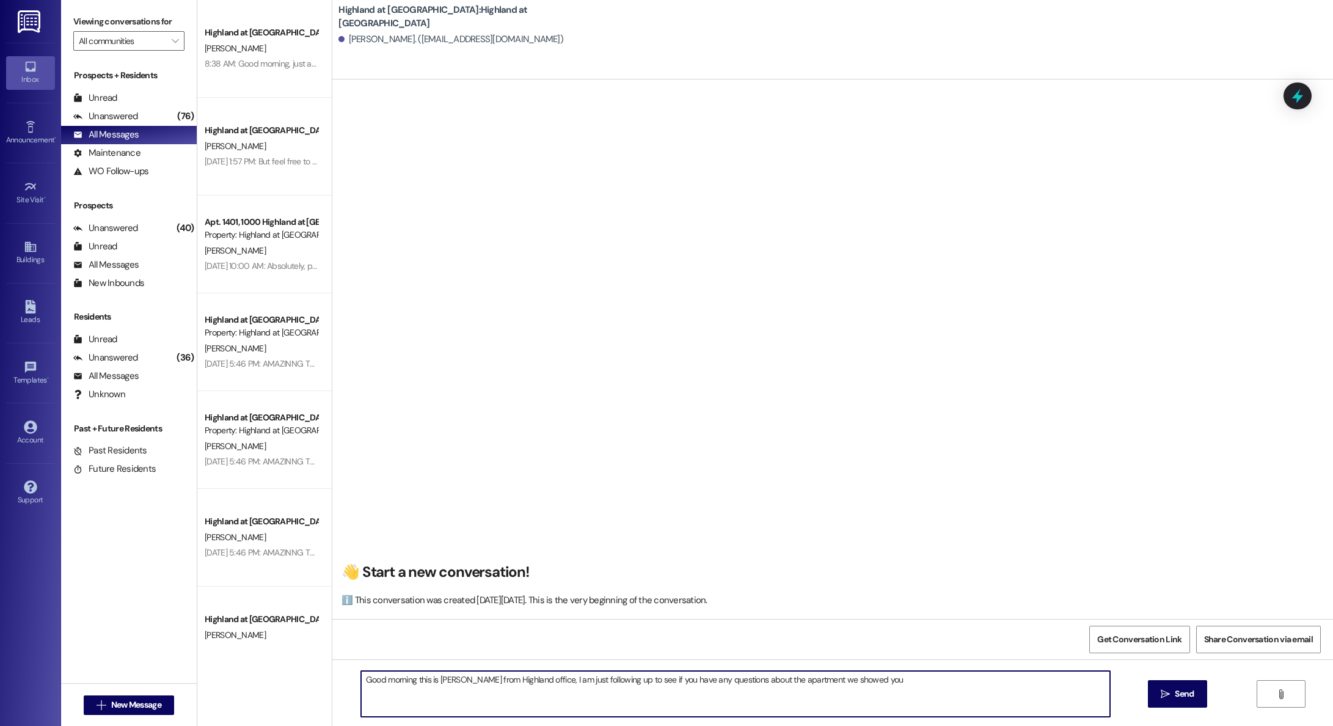
type textarea "Good morning this is Annie from Highland office, I am just following up to see …"
